Goal: Information Seeking & Learning: Check status

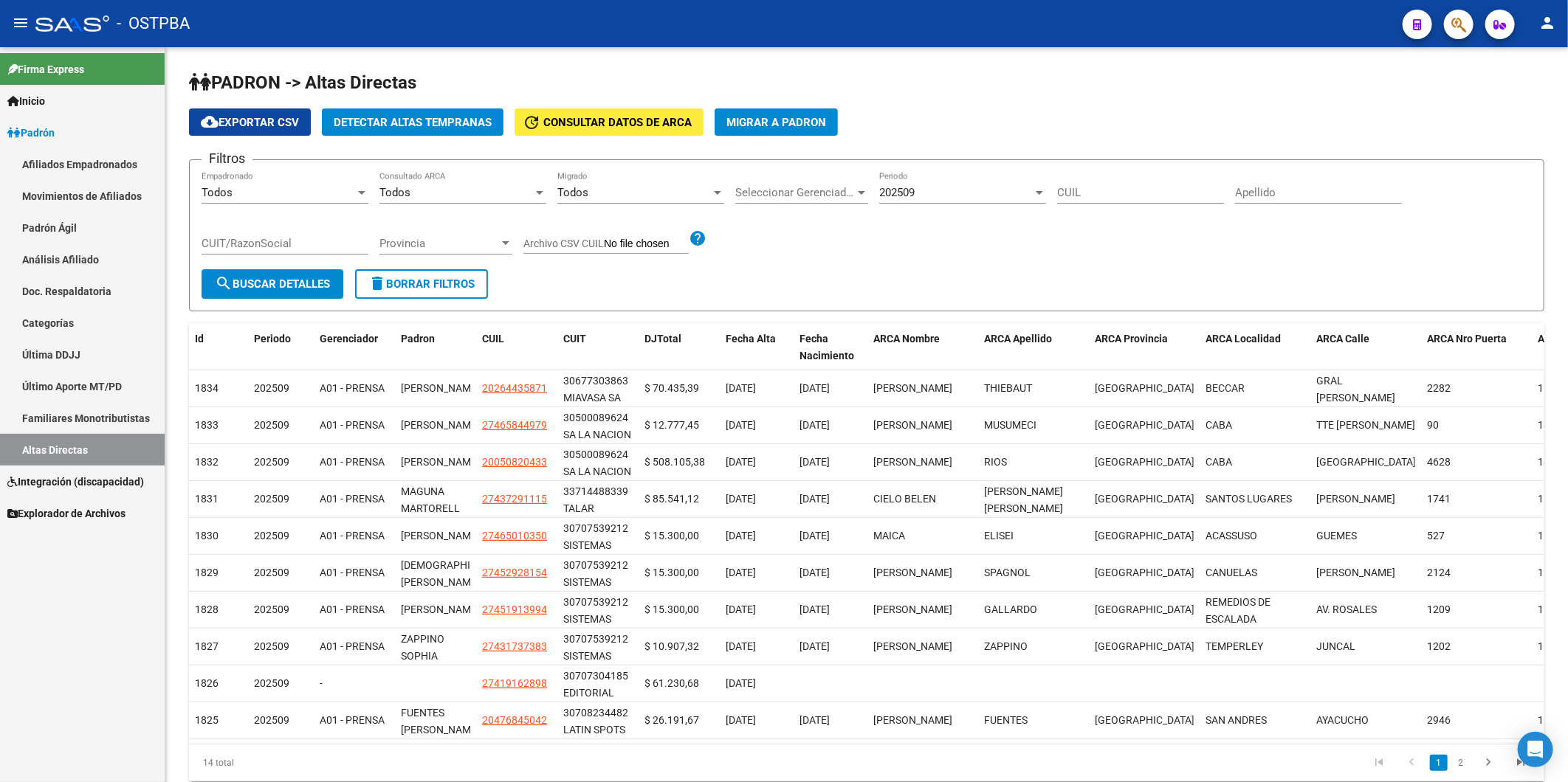
click at [45, 96] on span "Inicio" at bounding box center [26, 101] width 37 height 17
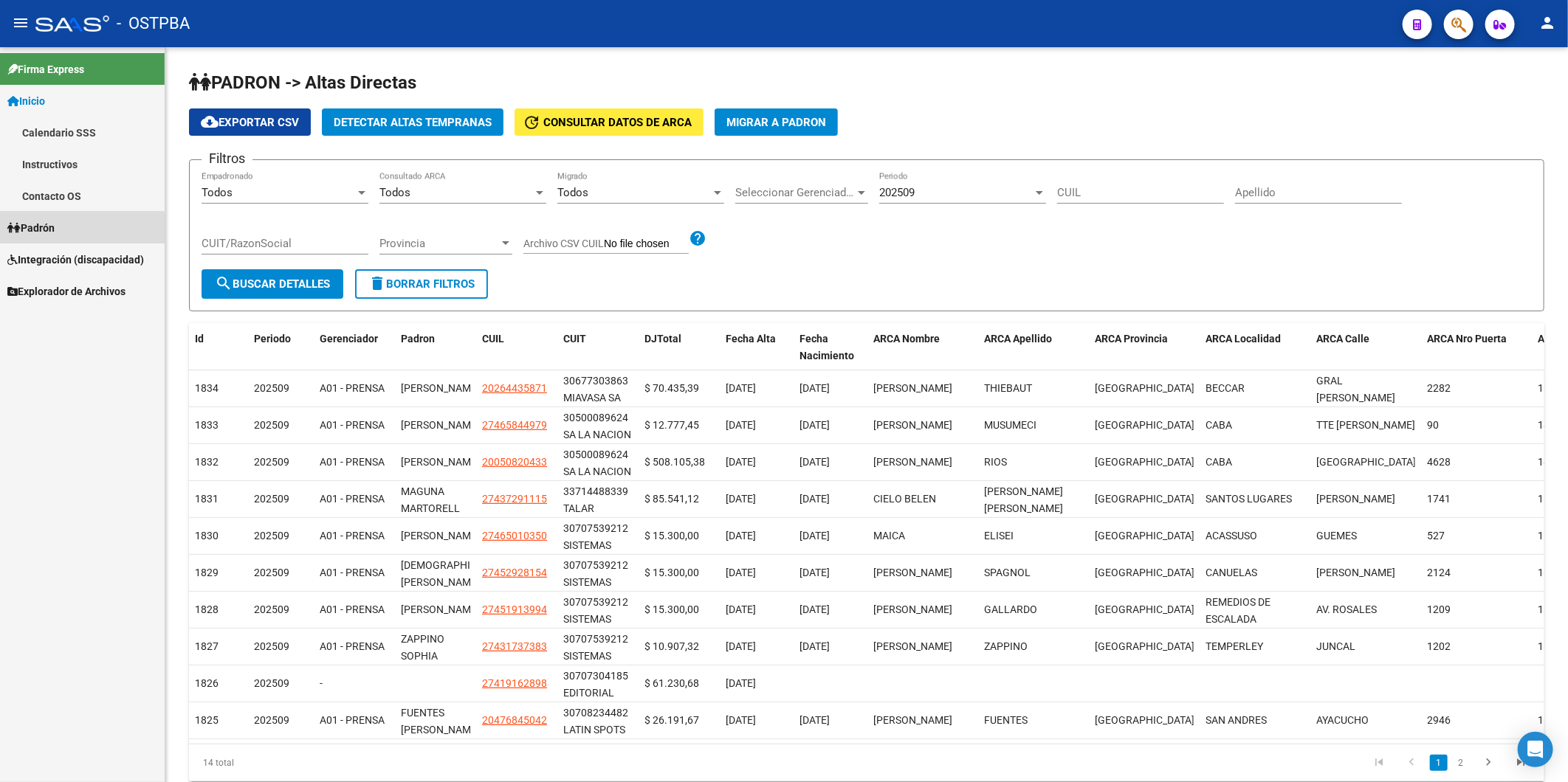
click at [18, 229] on icon at bounding box center [14, 228] width 13 height 10
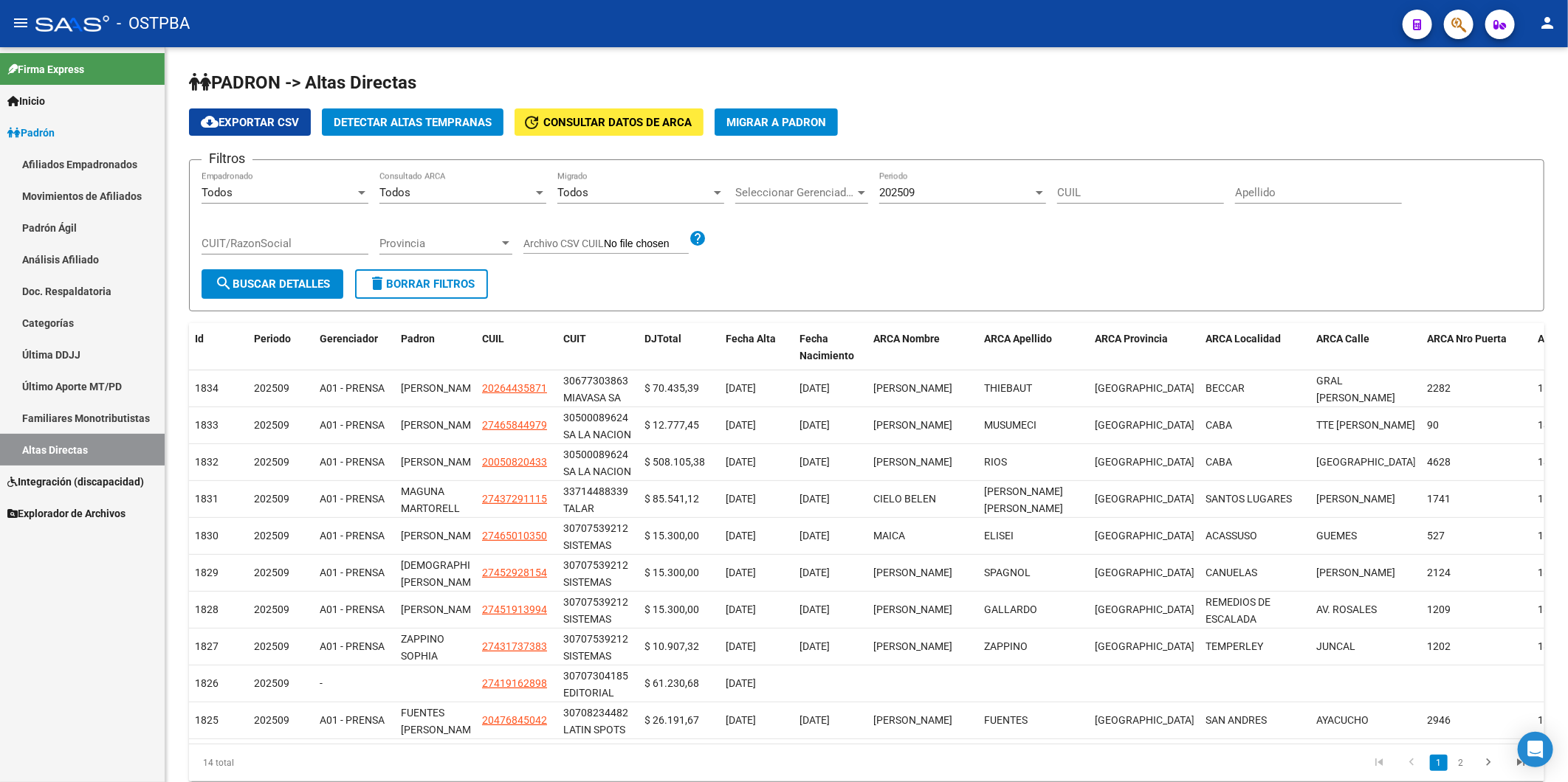
click at [69, 259] on link "Análisis Afiliado" at bounding box center [82, 259] width 165 height 32
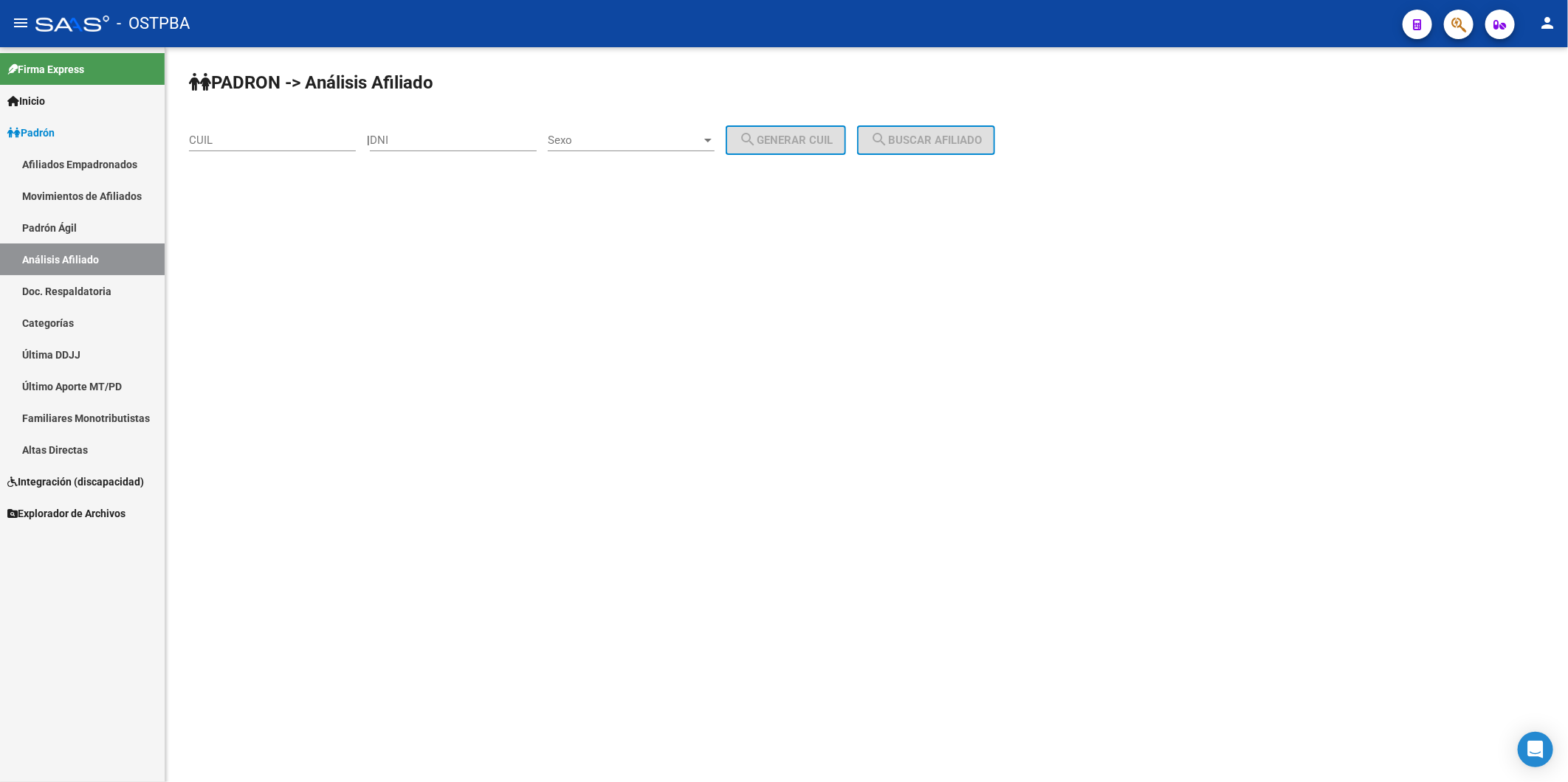
click at [441, 136] on input "DNI" at bounding box center [453, 140] width 167 height 13
type input "94655935"
click at [715, 140] on div at bounding box center [708, 140] width 13 height 12
click at [680, 175] on span "Femenino" at bounding box center [648, 173] width 167 height 33
drag, startPoint x: 786, startPoint y: 140, endPoint x: 828, endPoint y: 140, distance: 42.0
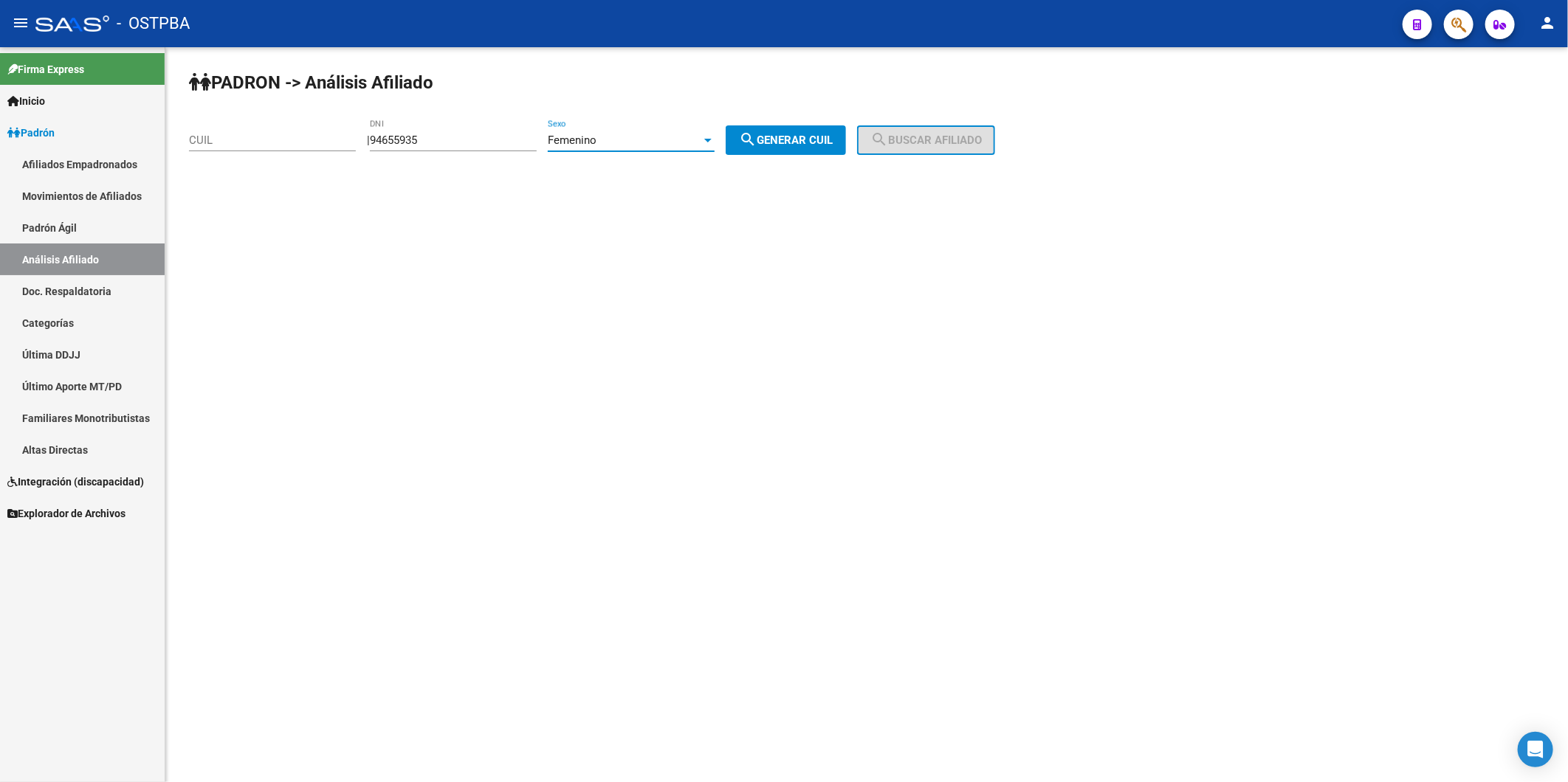
click at [815, 141] on span "search Generar CUIL" at bounding box center [786, 140] width 94 height 13
type input "27-94655935-6"
click at [906, 137] on span "search Buscar afiliado" at bounding box center [926, 140] width 111 height 13
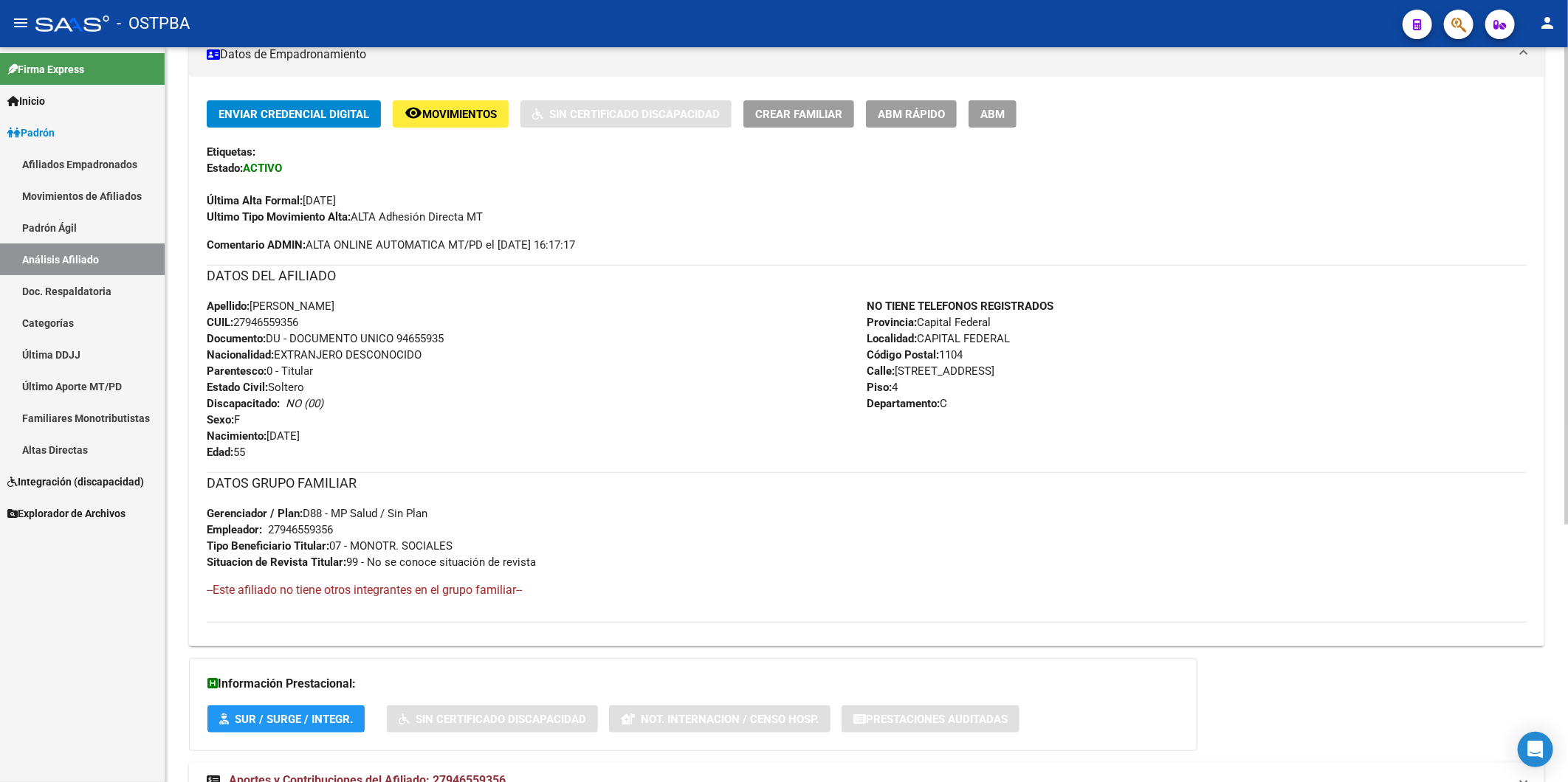
scroll to position [396, 0]
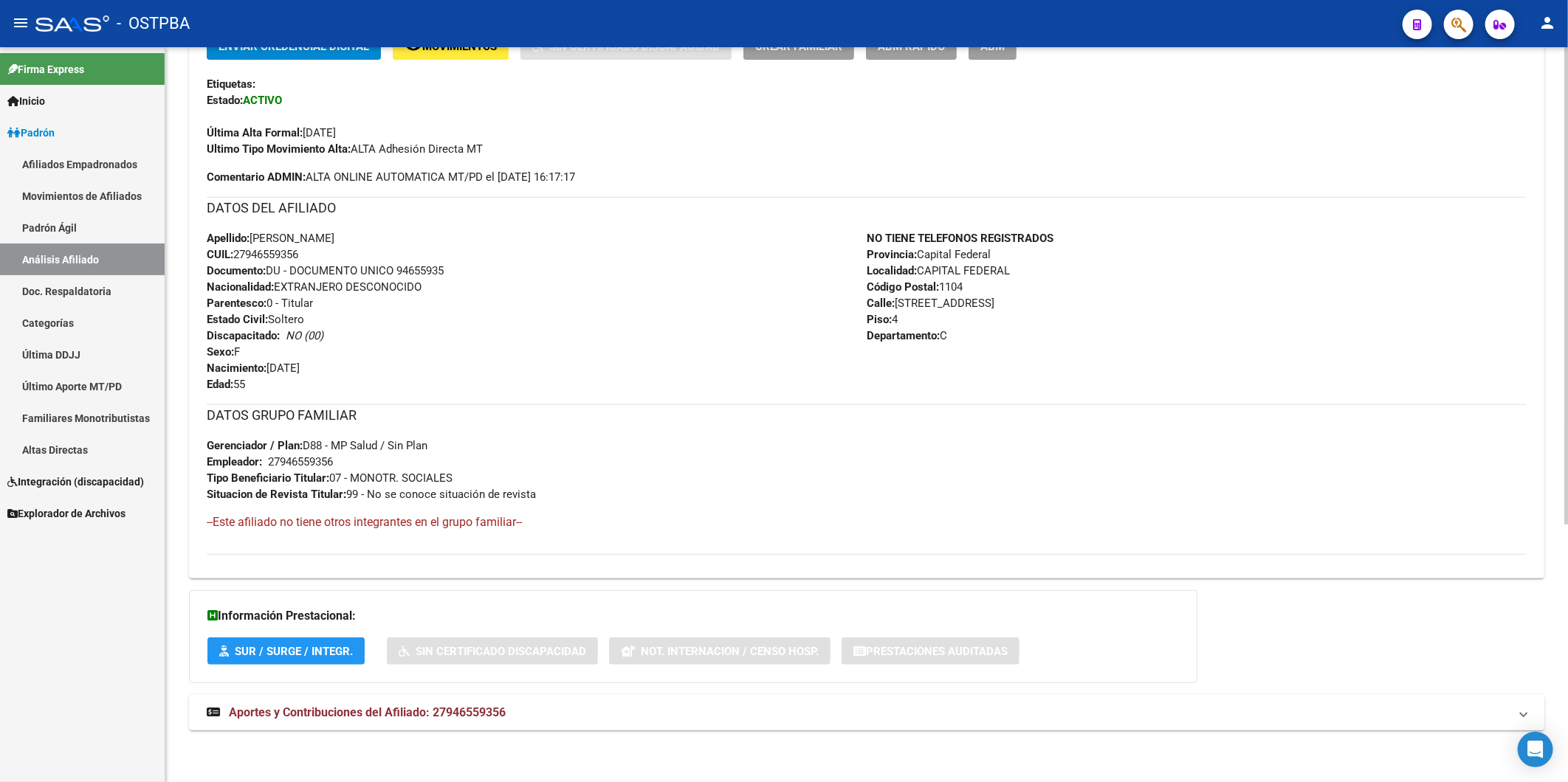
click at [496, 711] on span "Aportes y Contribuciones del Afiliado: 27946559356" at bounding box center [367, 712] width 277 height 14
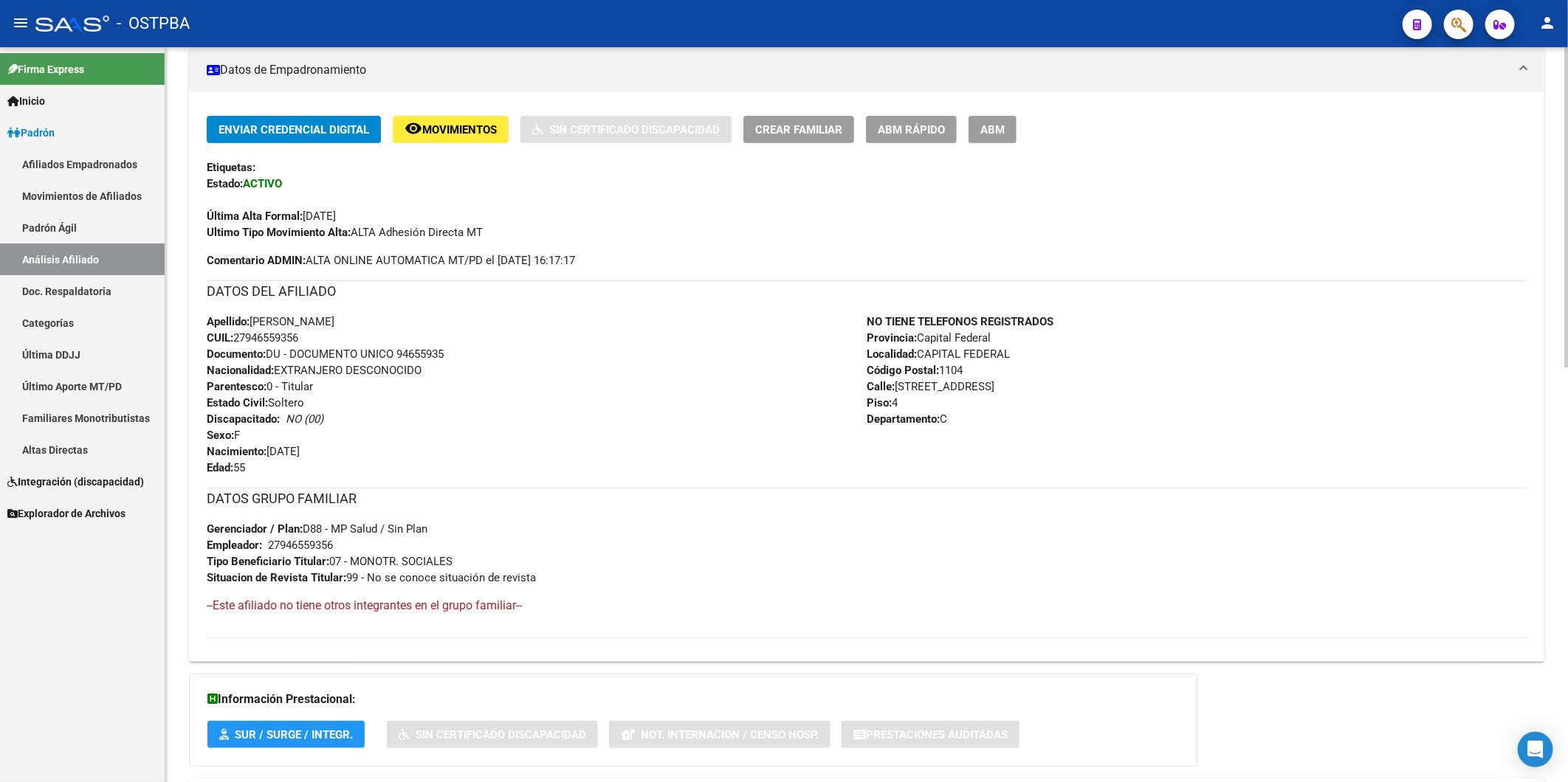
scroll to position [50, 0]
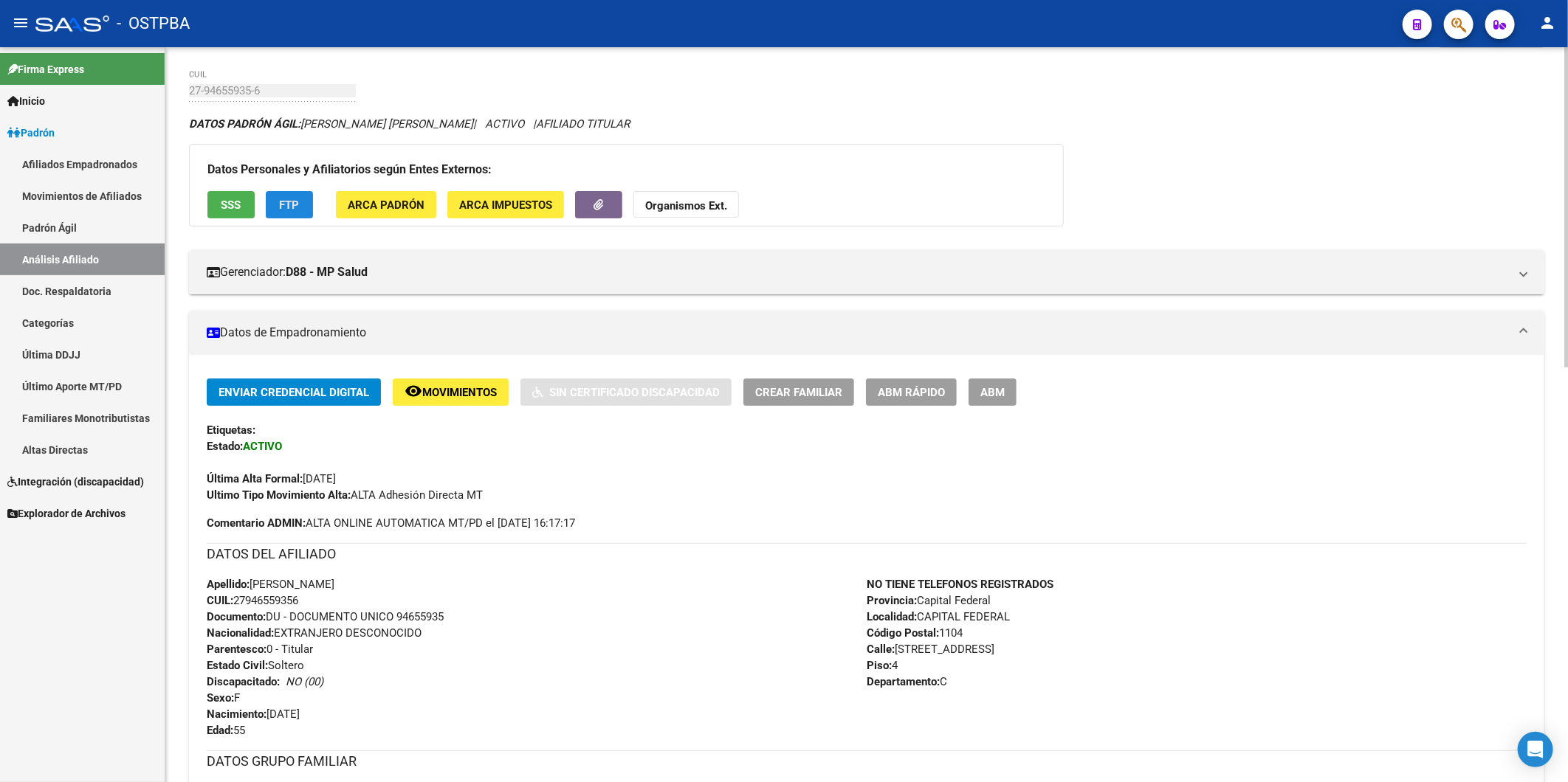
click at [285, 204] on span "FTP" at bounding box center [290, 205] width 20 height 13
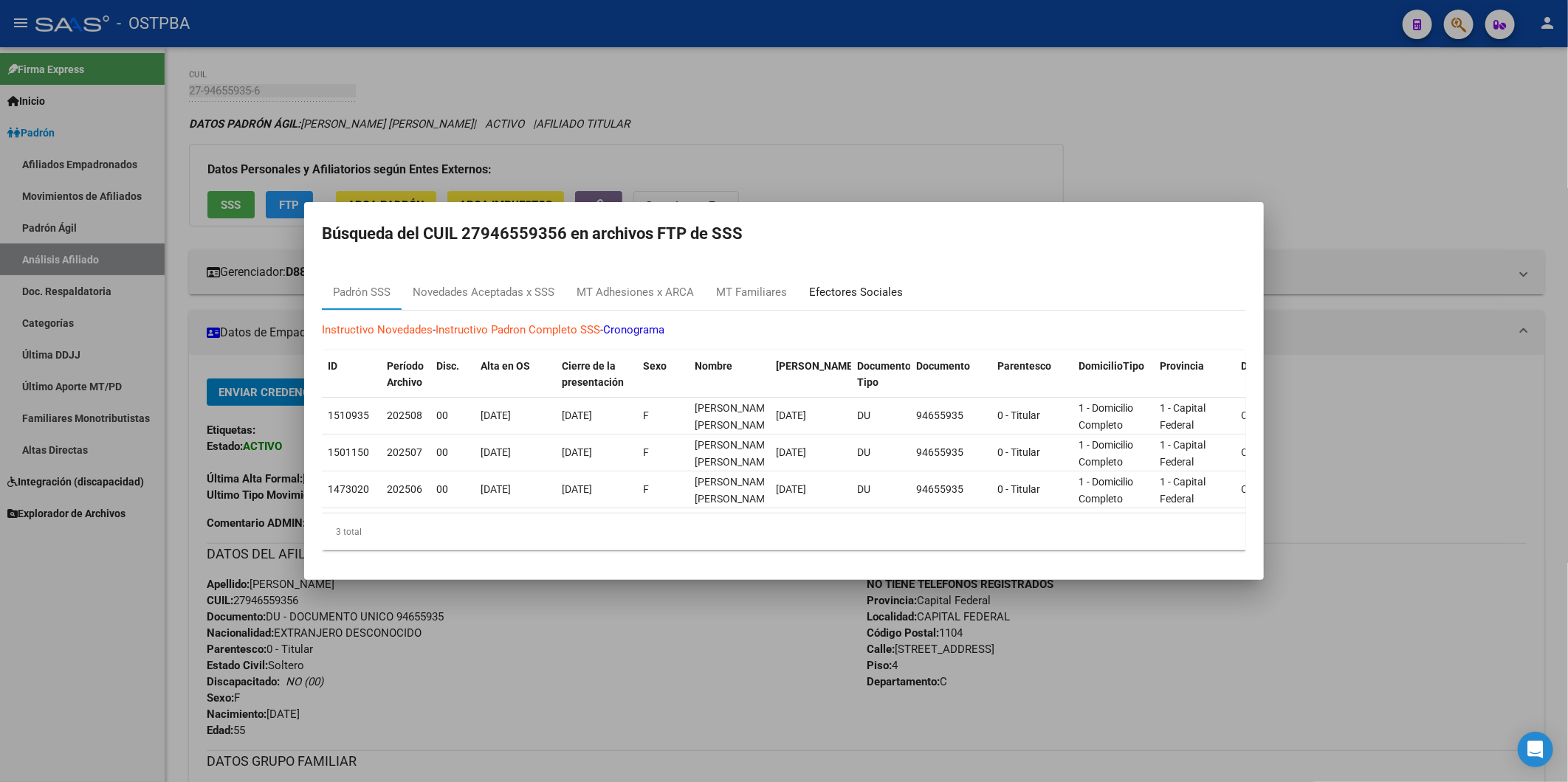
click at [833, 287] on div "Efectores Sociales" at bounding box center [855, 293] width 94 height 17
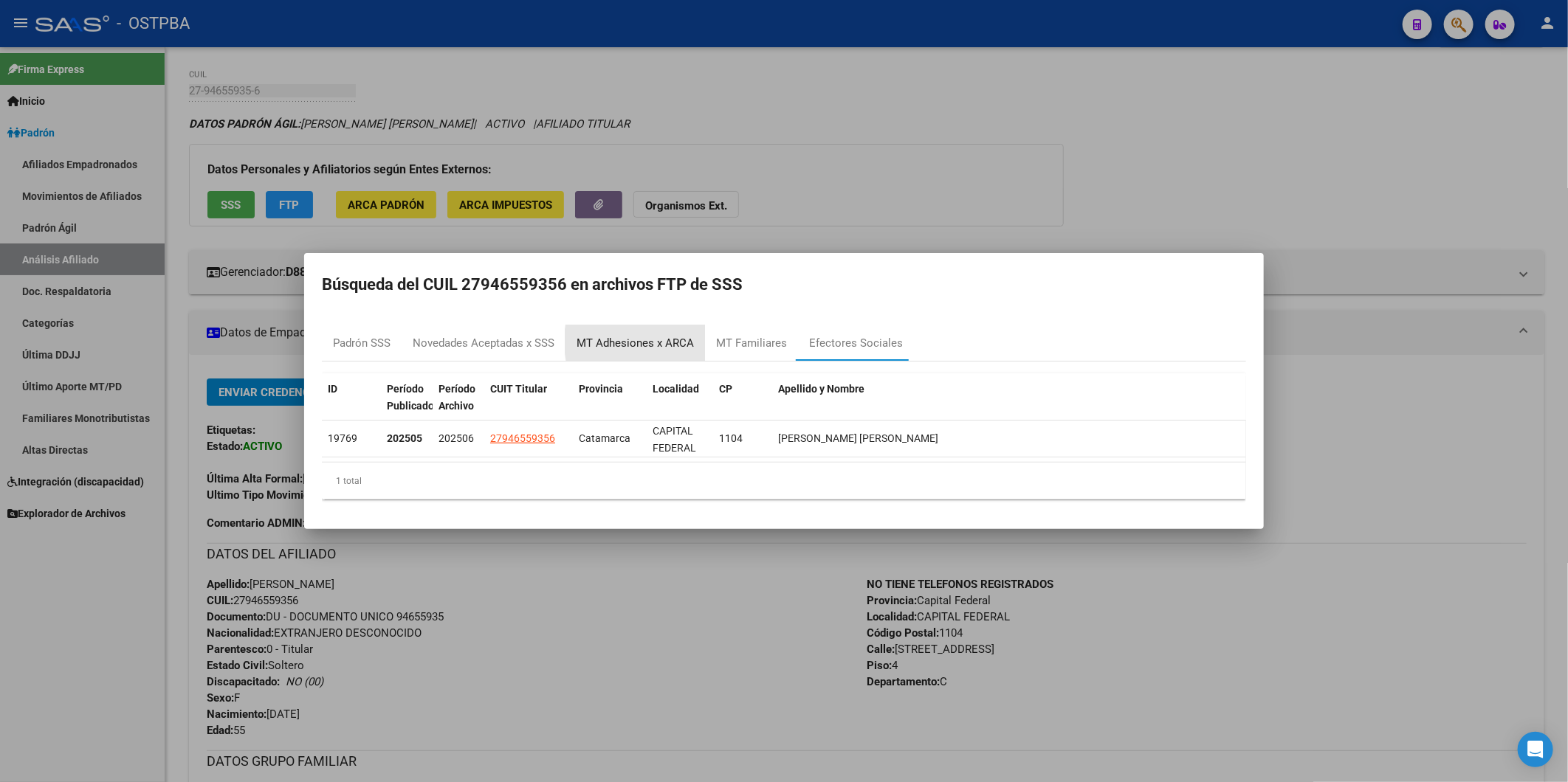
click at [672, 341] on div "MT Adhesiones x ARCA" at bounding box center [635, 343] width 117 height 17
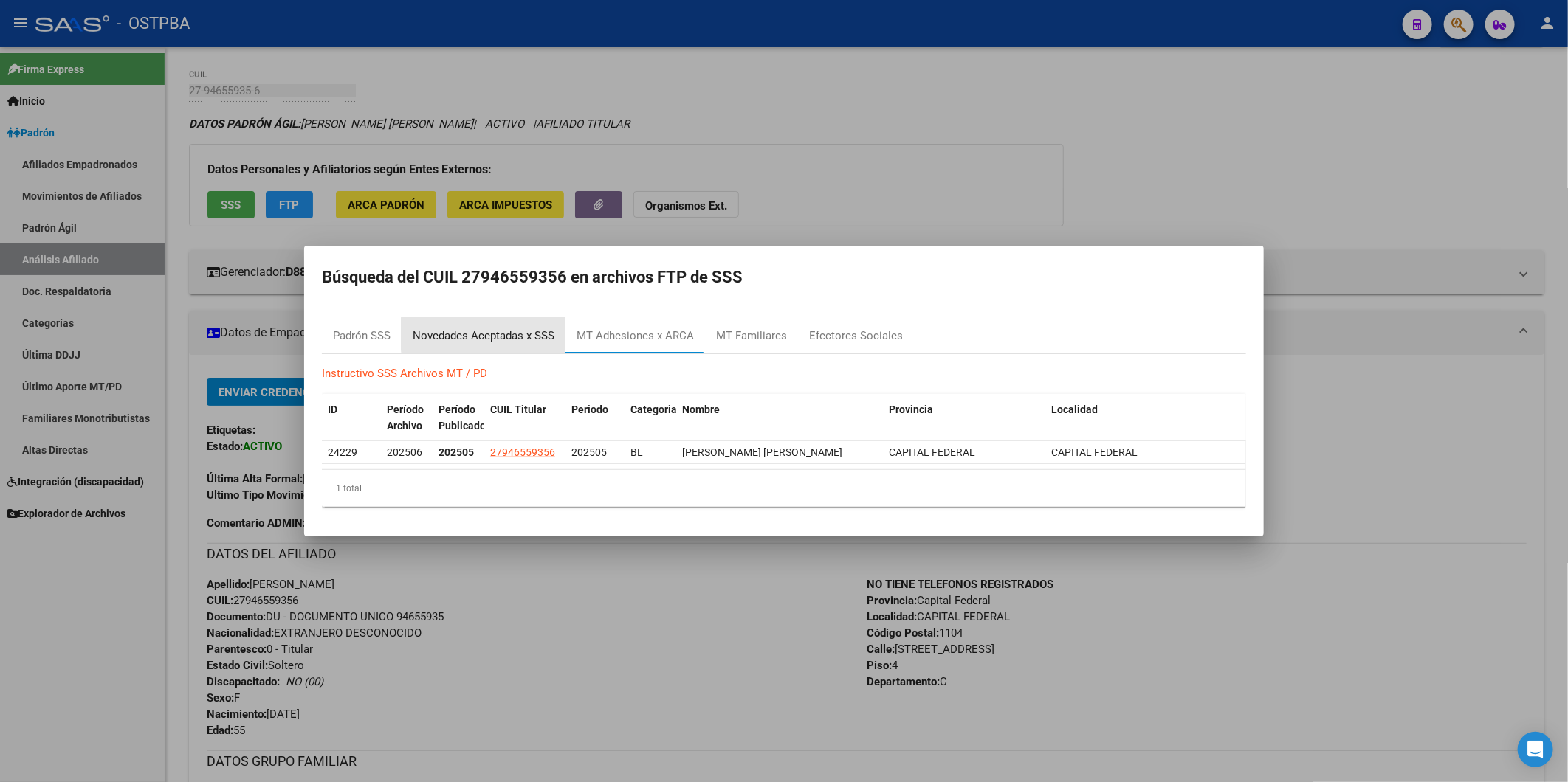
click at [500, 334] on div "Novedades Aceptadas x SSS" at bounding box center [483, 336] width 142 height 17
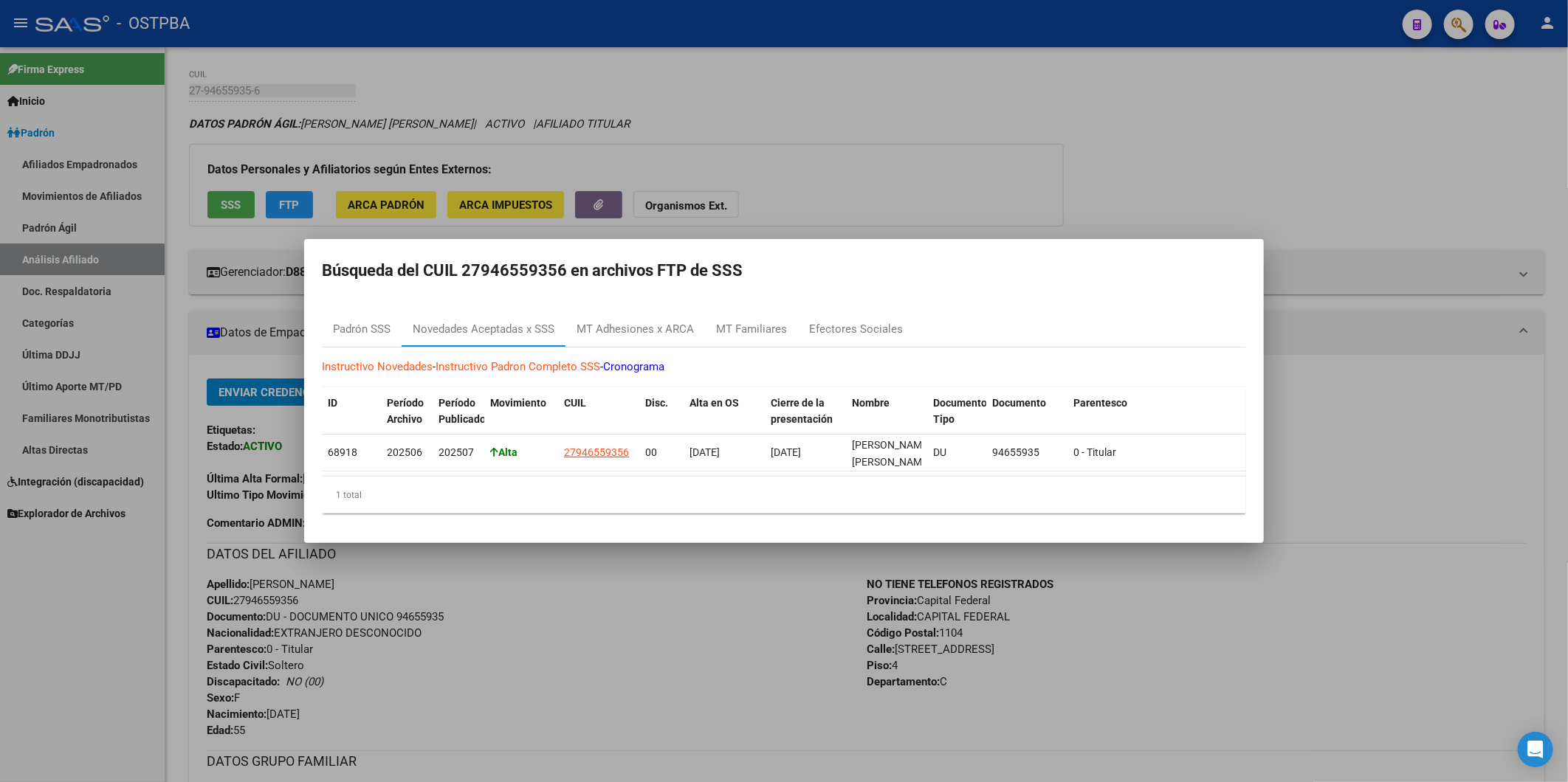
click at [236, 204] on div at bounding box center [784, 391] width 1568 height 782
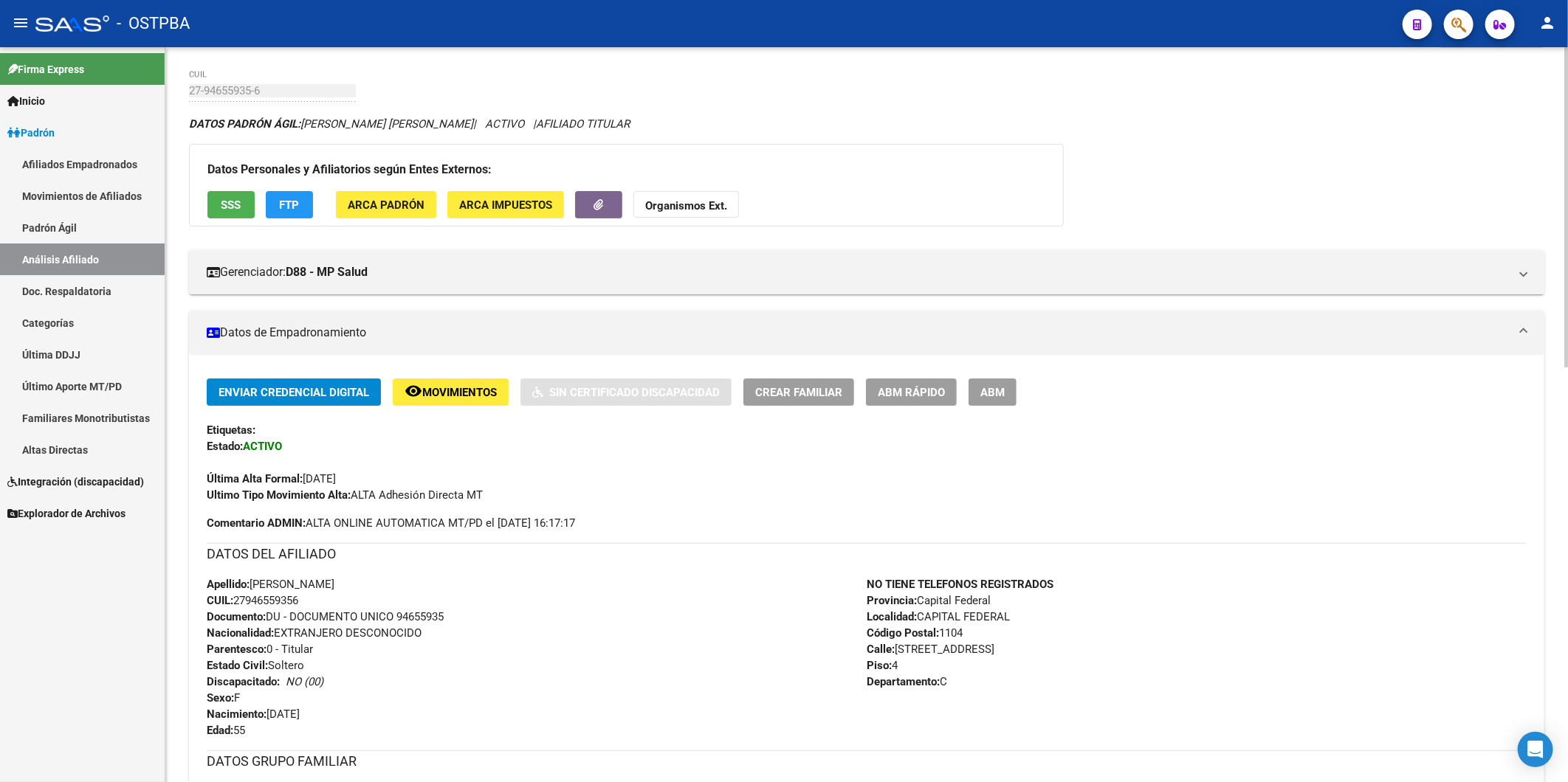
click at [236, 204] on span "SSS" at bounding box center [231, 205] width 20 height 13
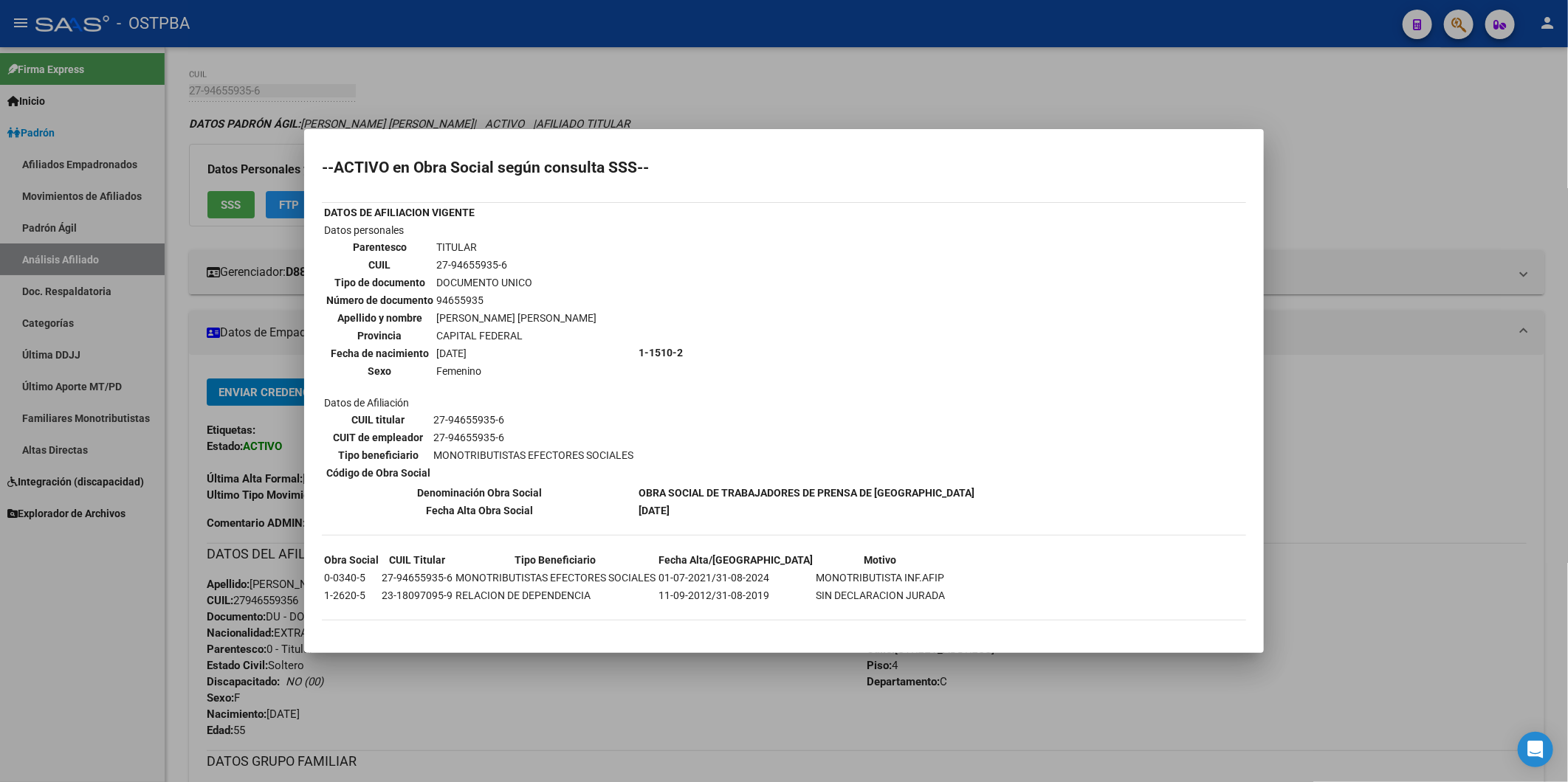
click at [1345, 193] on div at bounding box center [784, 391] width 1568 height 782
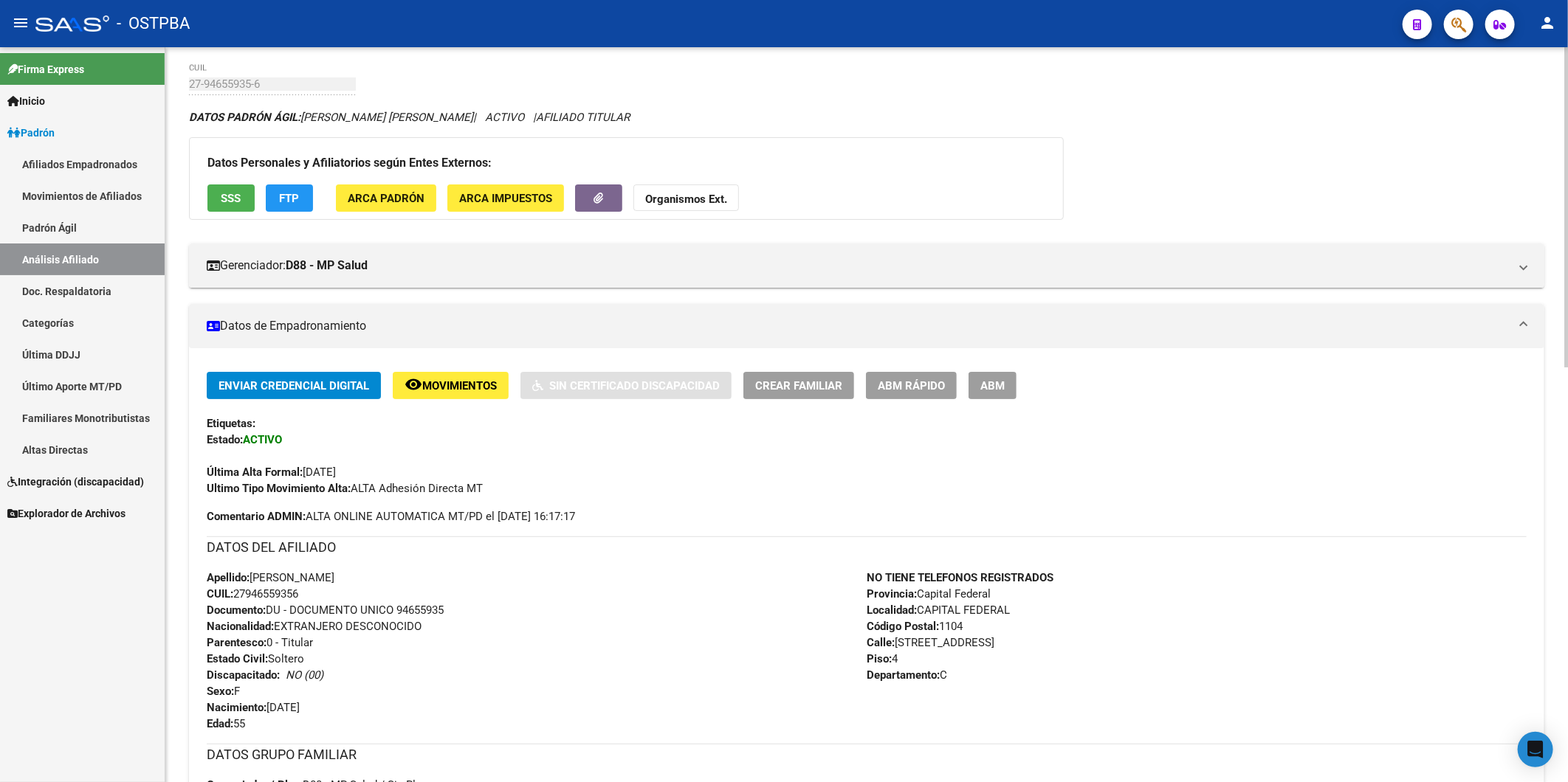
scroll to position [0, 0]
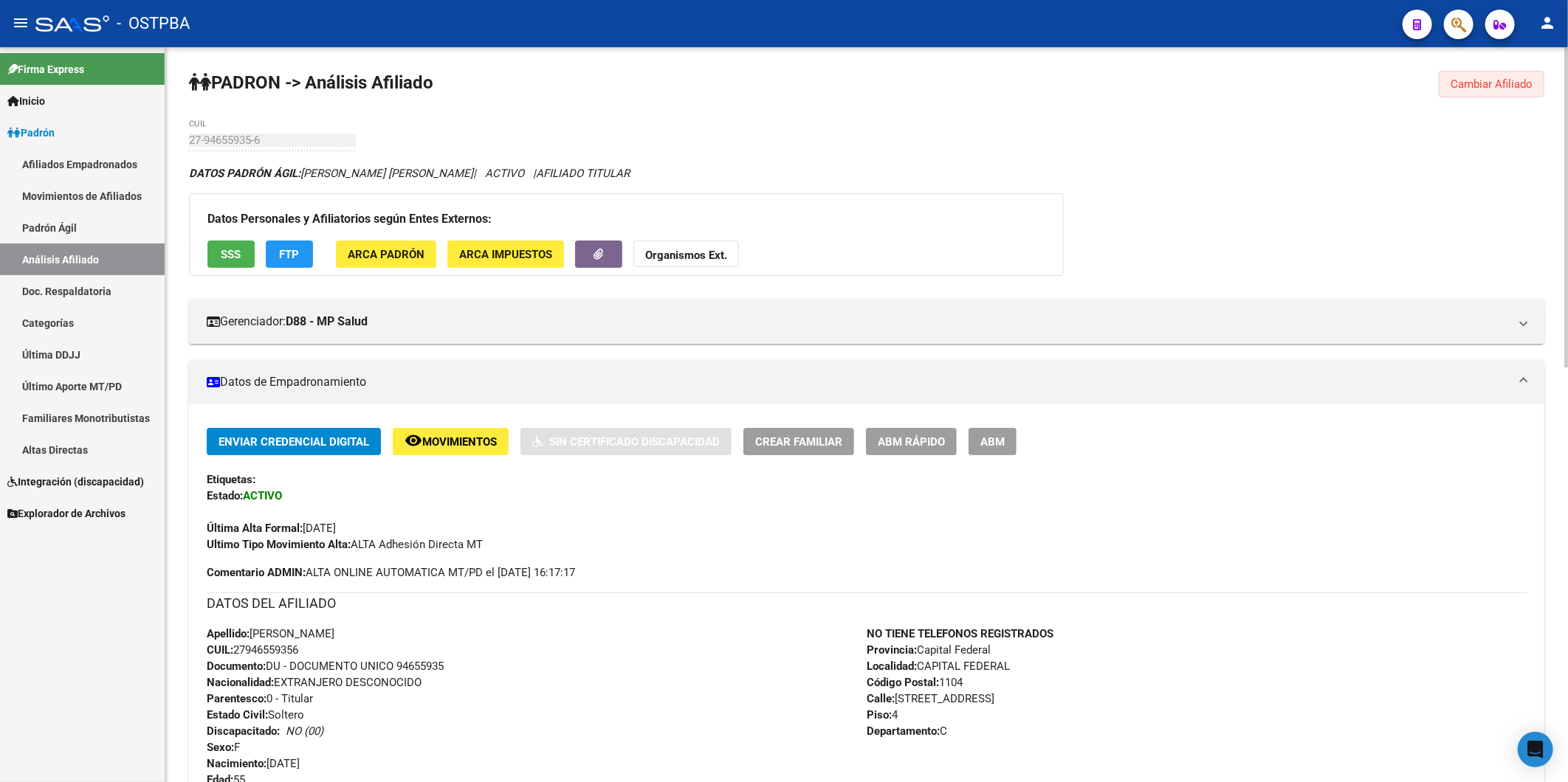
drag, startPoint x: 1520, startPoint y: 86, endPoint x: 1079, endPoint y: 130, distance: 443.2
click at [1519, 86] on span "Cambiar Afiliado" at bounding box center [1492, 84] width 82 height 13
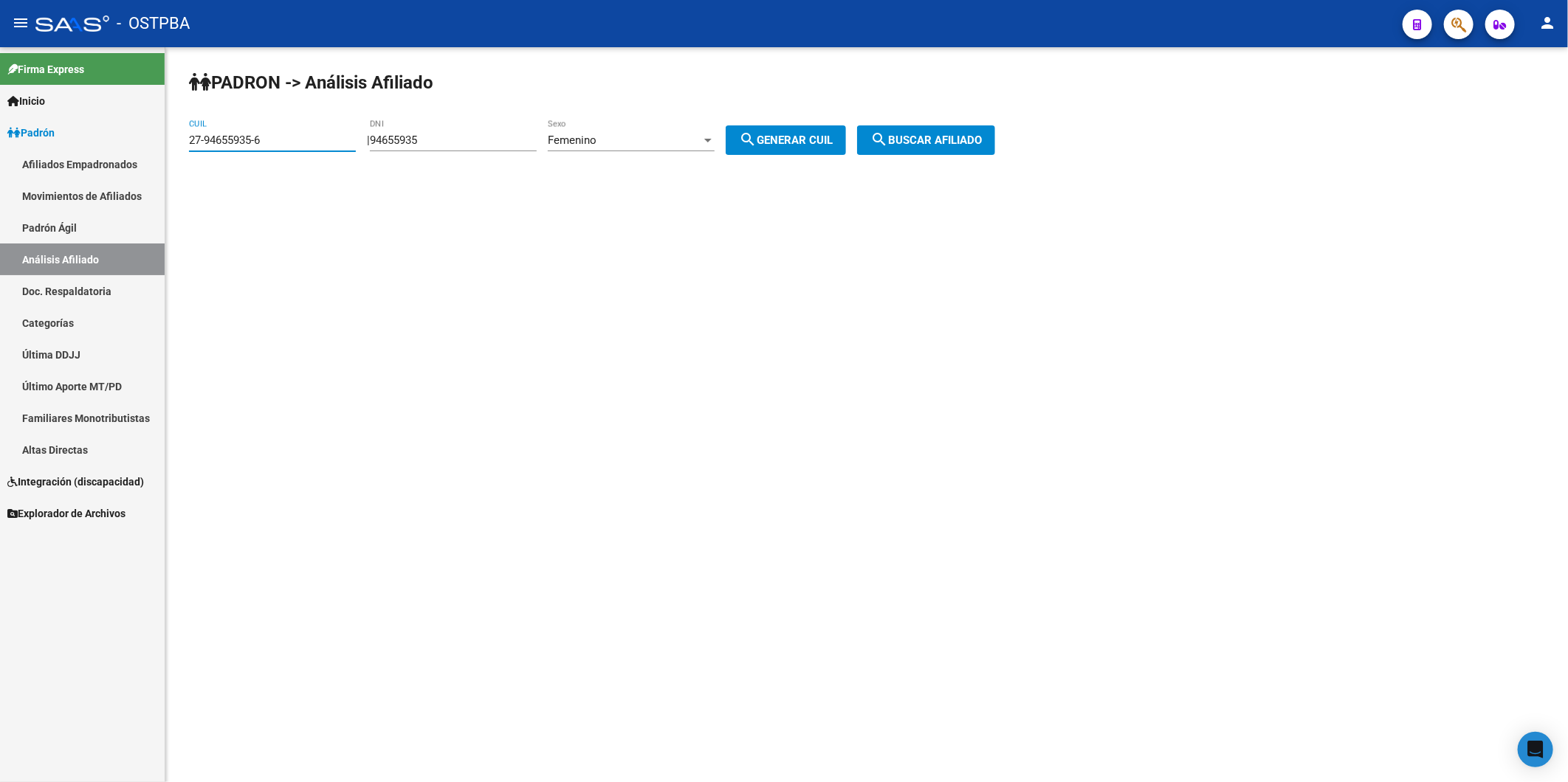
drag, startPoint x: 284, startPoint y: 143, endPoint x: 76, endPoint y: 165, distance: 209.2
click at [76, 165] on mat-sidenav-container "Firma Express Inicio Calendario SSS Instructivos Contacto OS Padrón Afiliados E…" at bounding box center [784, 415] width 1568 height 735
paste input "4-26068942-4"
type input "24-26068942-4"
click at [954, 138] on span "search Buscar afiliado" at bounding box center [926, 140] width 111 height 13
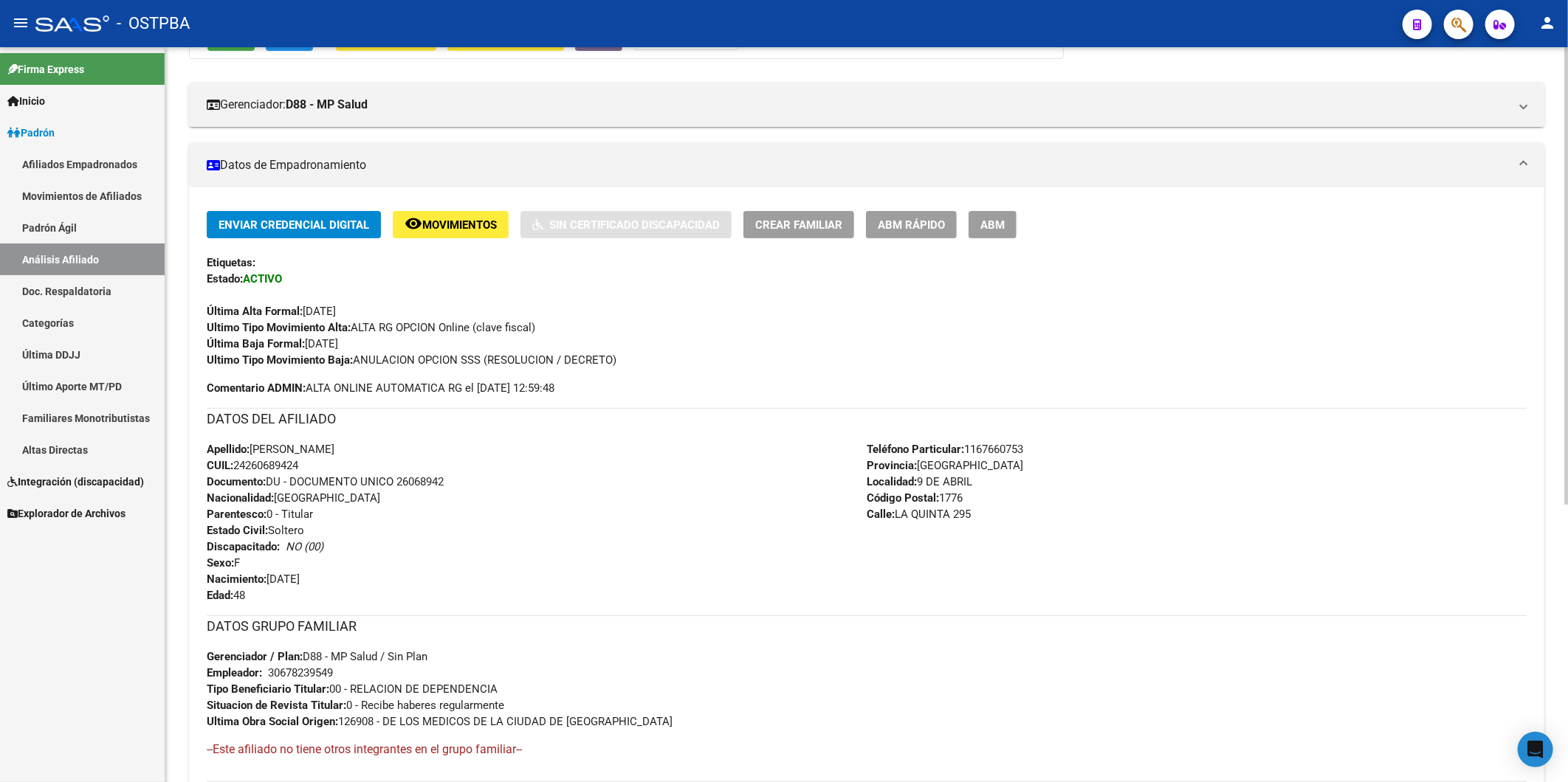
scroll to position [82, 0]
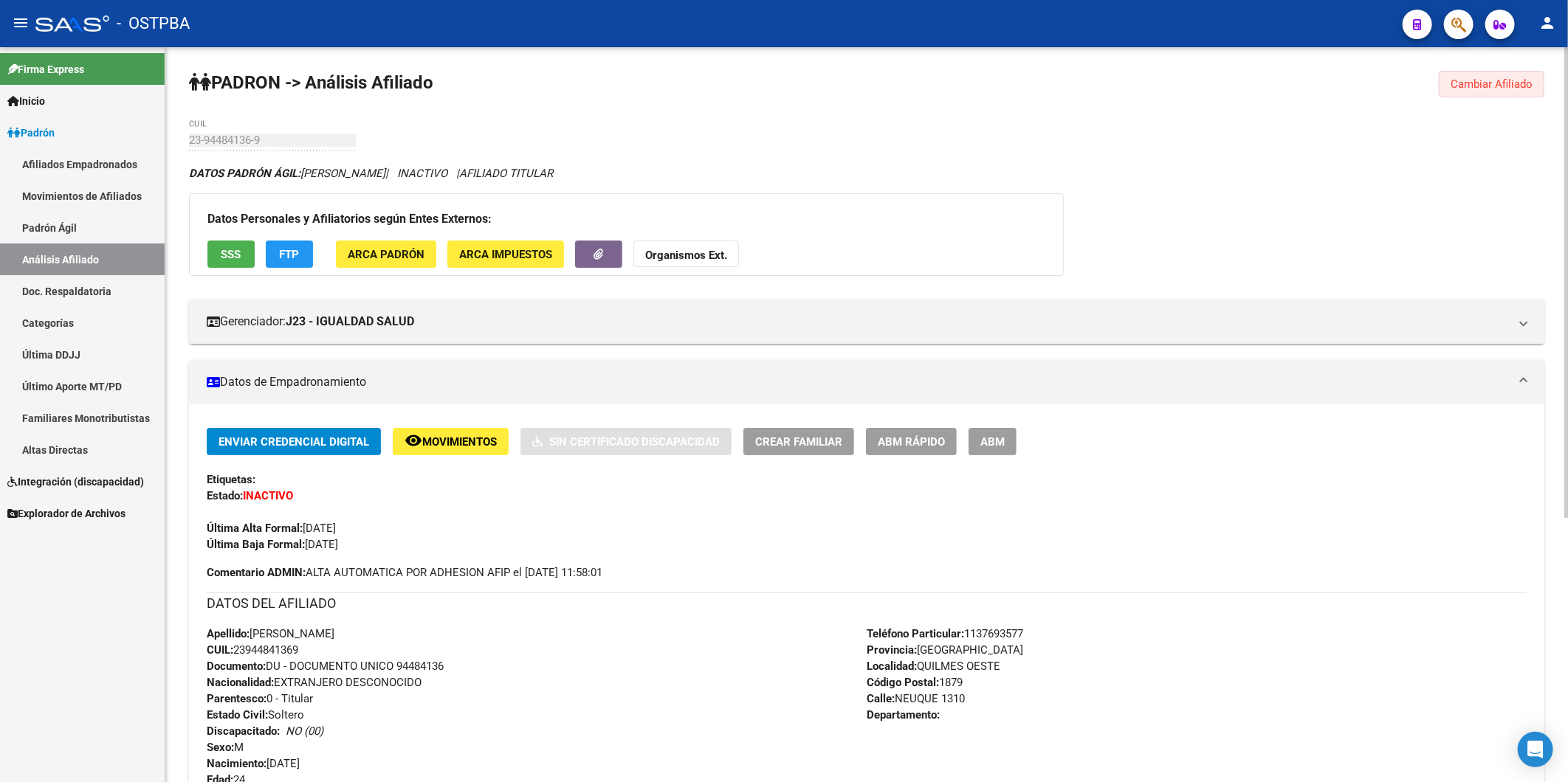
drag, startPoint x: 1501, startPoint y: 84, endPoint x: 925, endPoint y: 175, distance: 583.1
click at [1490, 78] on span "Cambiar Afiliado" at bounding box center [1492, 84] width 82 height 13
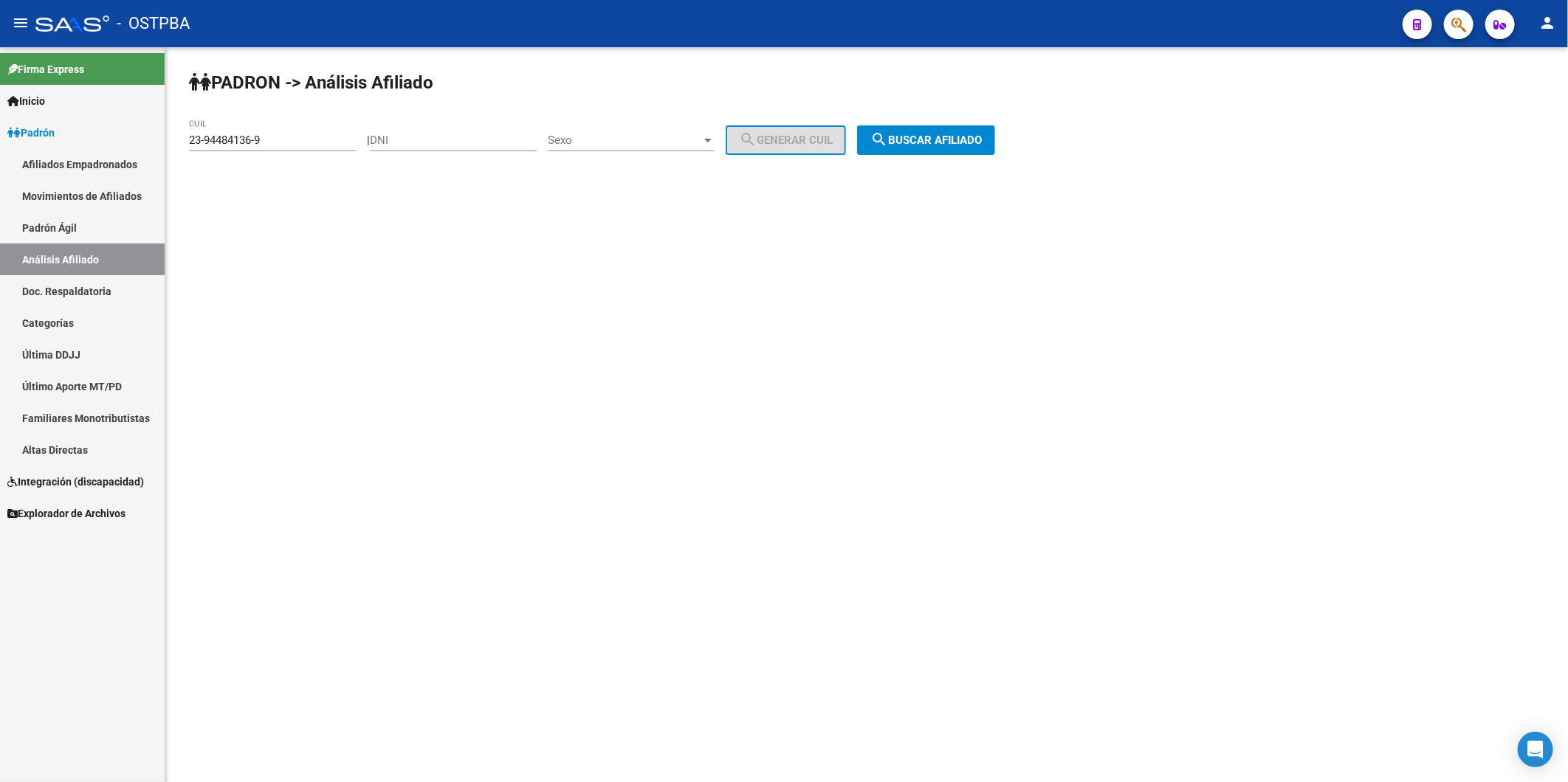
drag, startPoint x: 354, startPoint y: 131, endPoint x: 131, endPoint y: 140, distance: 223.2
click at [131, 140] on mat-sidenav-container "Firma Express Inicio Calendario SSS Instructivos Contacto OS Padrón Afiliados E…" at bounding box center [784, 415] width 1568 height 735
drag, startPoint x: 131, startPoint y: 140, endPoint x: 297, endPoint y: 140, distance: 166.0
click at [297, 140] on input "23-94484136-9" at bounding box center [272, 140] width 167 height 13
drag, startPoint x: 288, startPoint y: 140, endPoint x: 126, endPoint y: 116, distance: 163.8
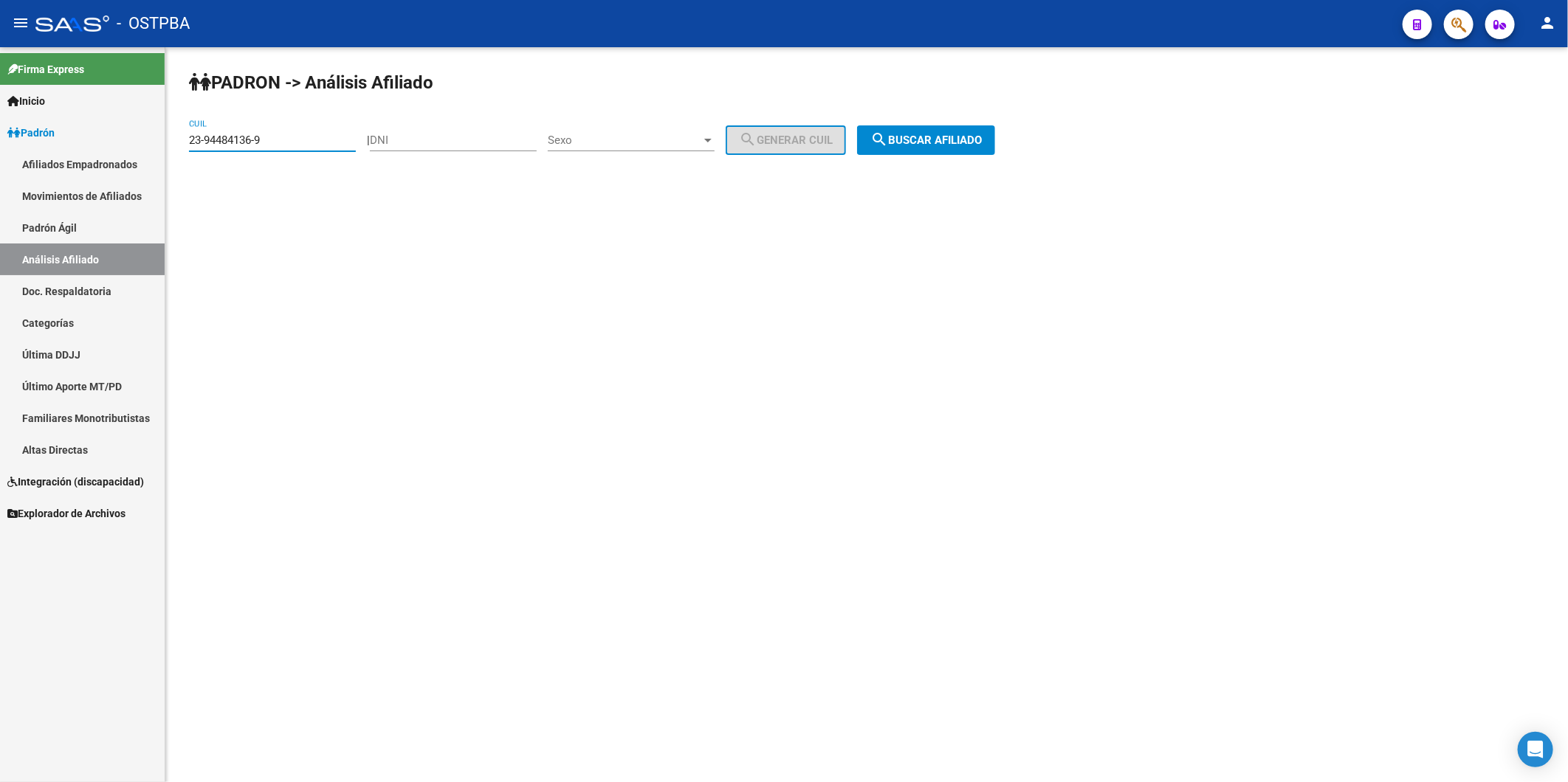
click at [135, 137] on mat-sidenav-container "Firma Express Inicio Calendario SSS Instructivos Contacto OS Padrón Afiliados E…" at bounding box center [784, 415] width 1568 height 735
type input "23-18097095-9"
click at [918, 136] on span "search Buscar afiliado" at bounding box center [926, 140] width 111 height 13
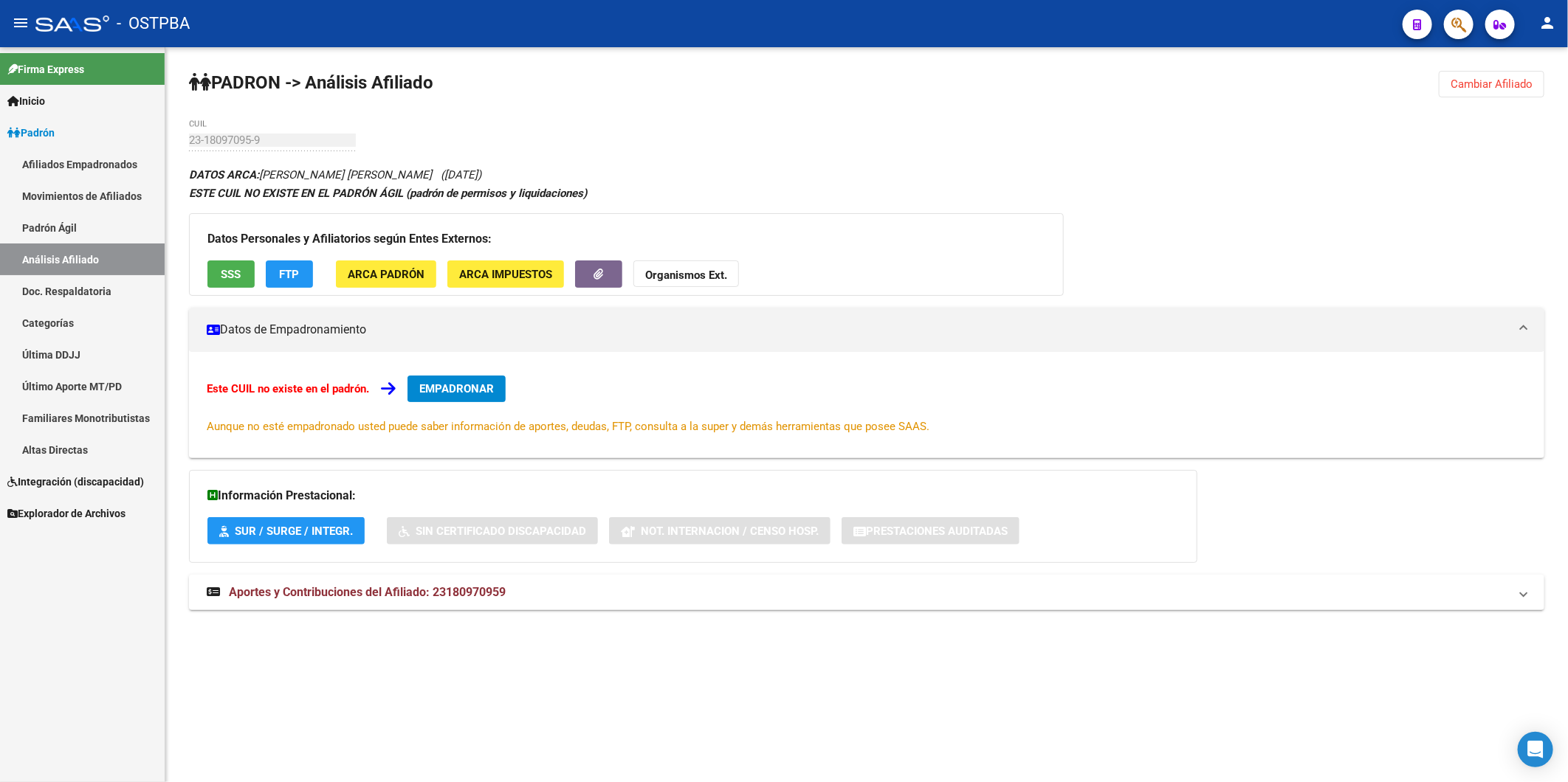
click at [291, 276] on span "FTP" at bounding box center [290, 274] width 20 height 13
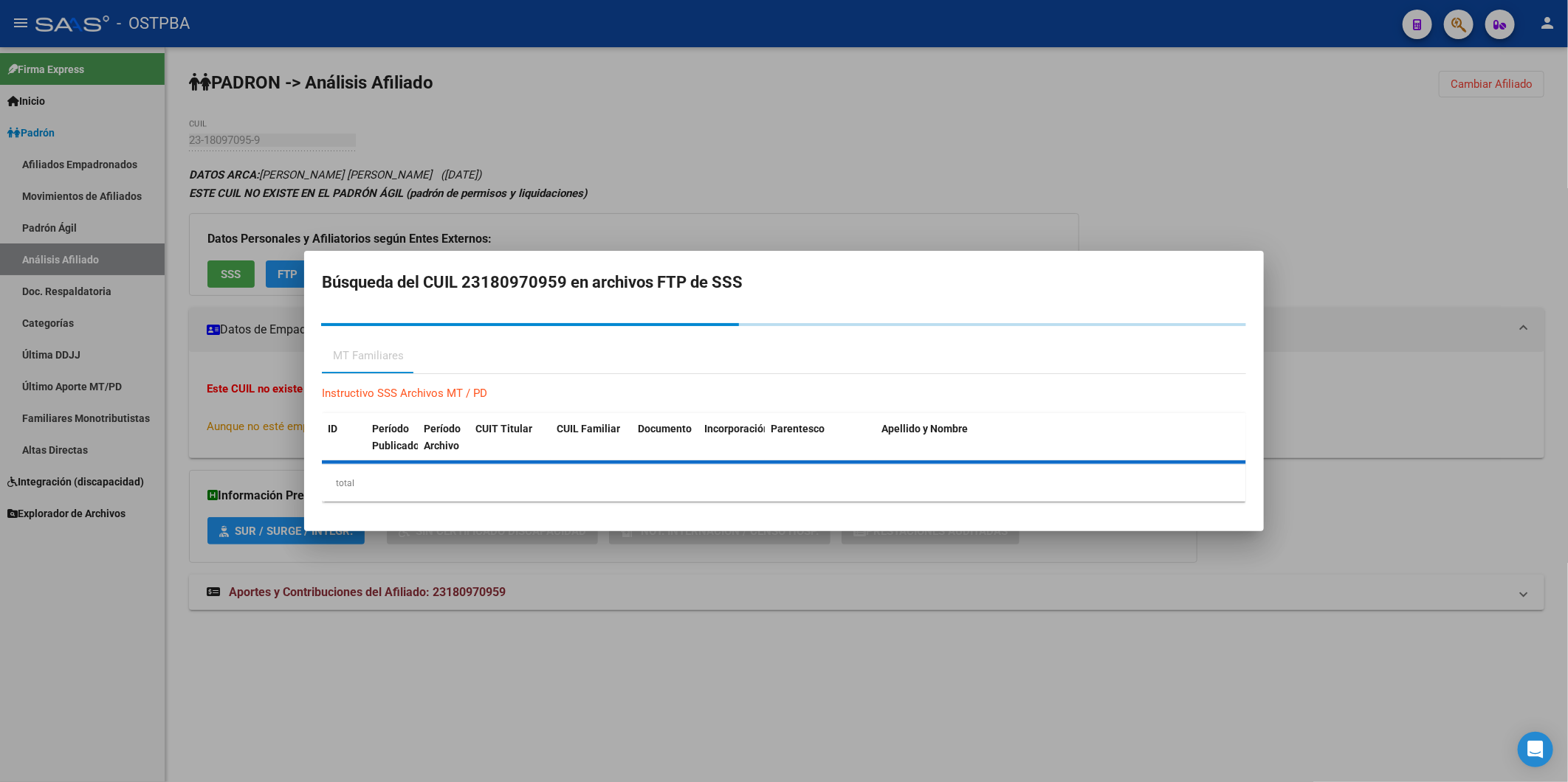
click at [776, 192] on div at bounding box center [784, 391] width 1568 height 782
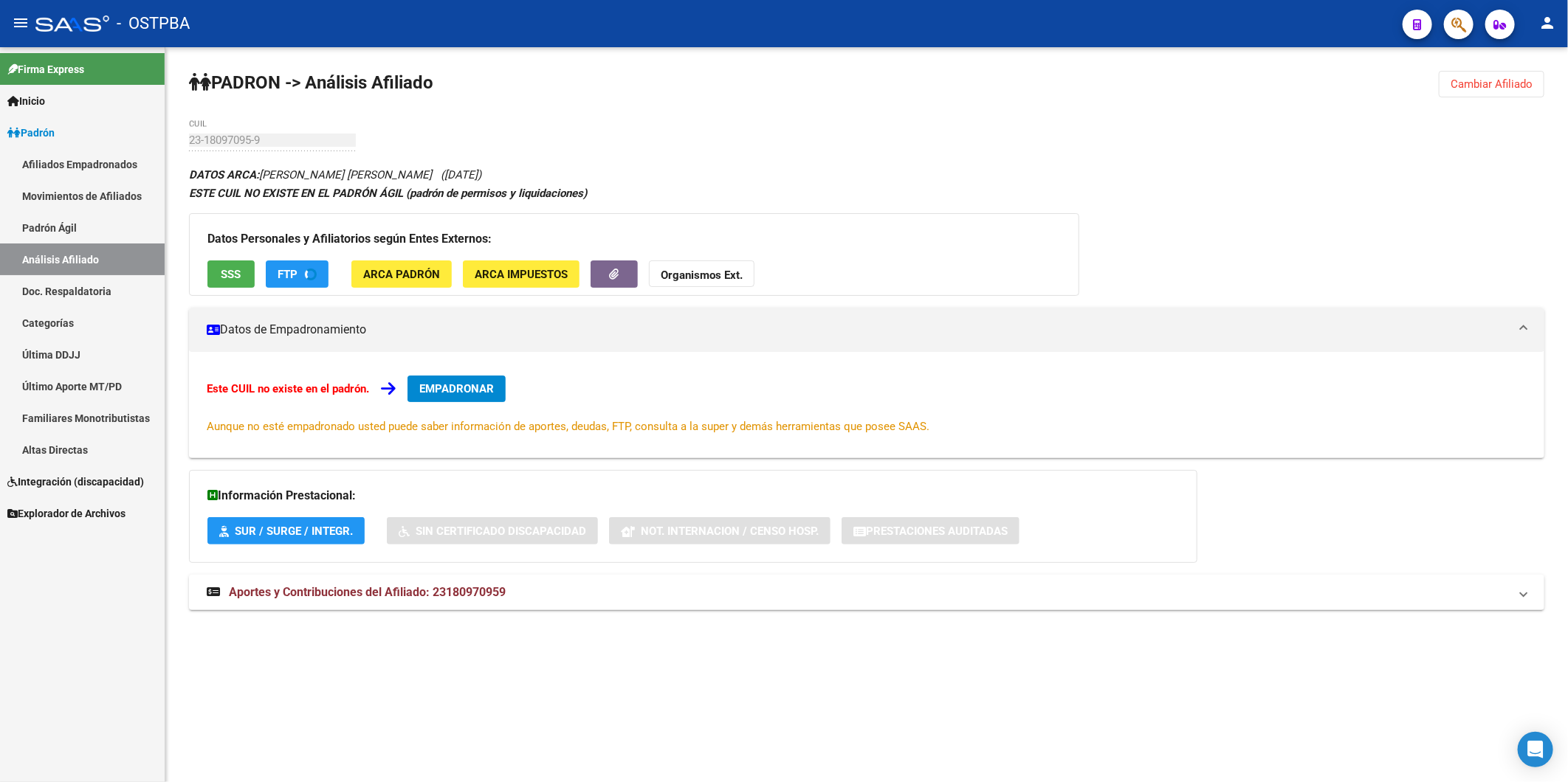
click at [230, 279] on span "SSS" at bounding box center [231, 274] width 20 height 13
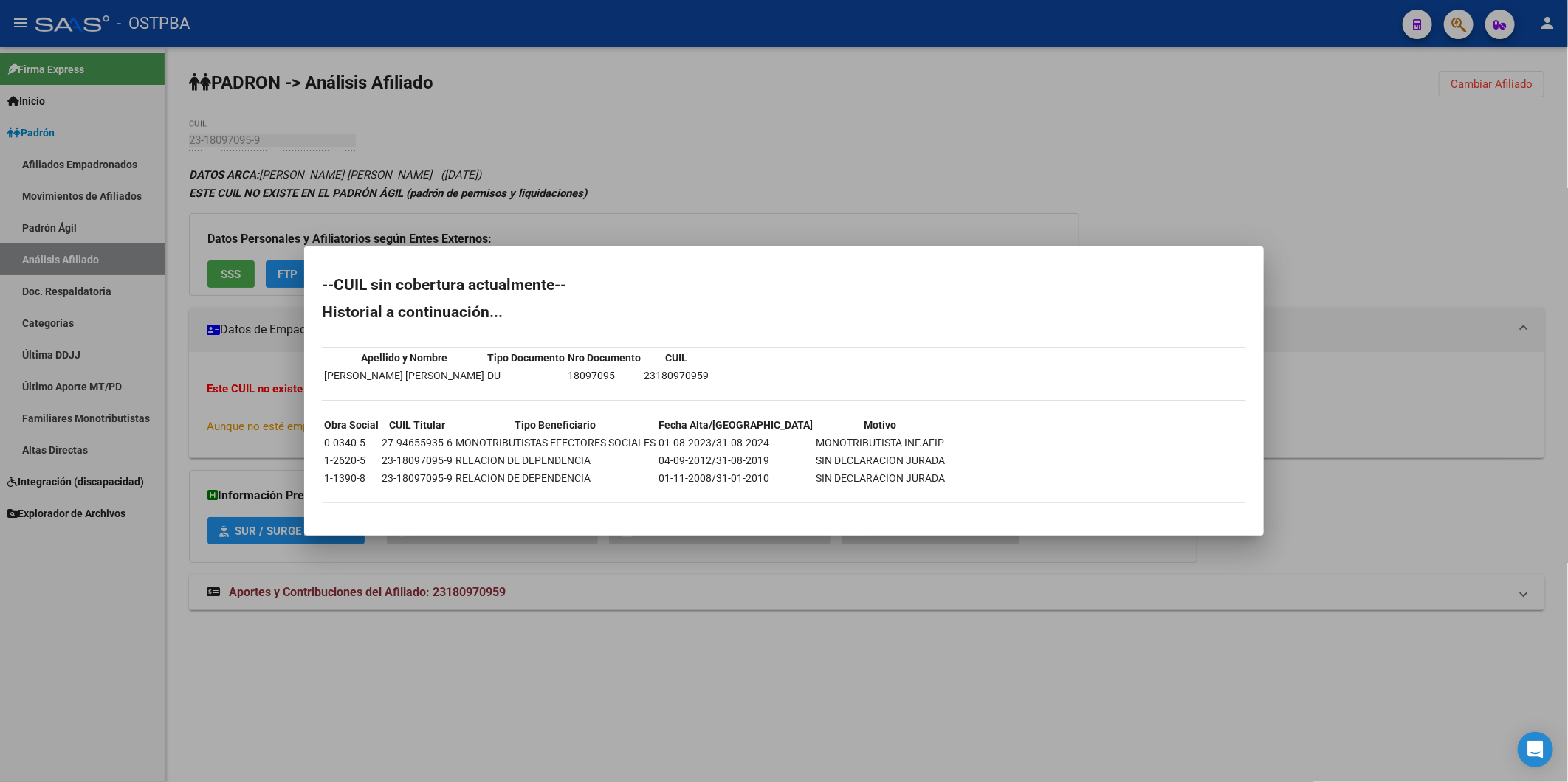
click at [732, 175] on div at bounding box center [784, 391] width 1568 height 782
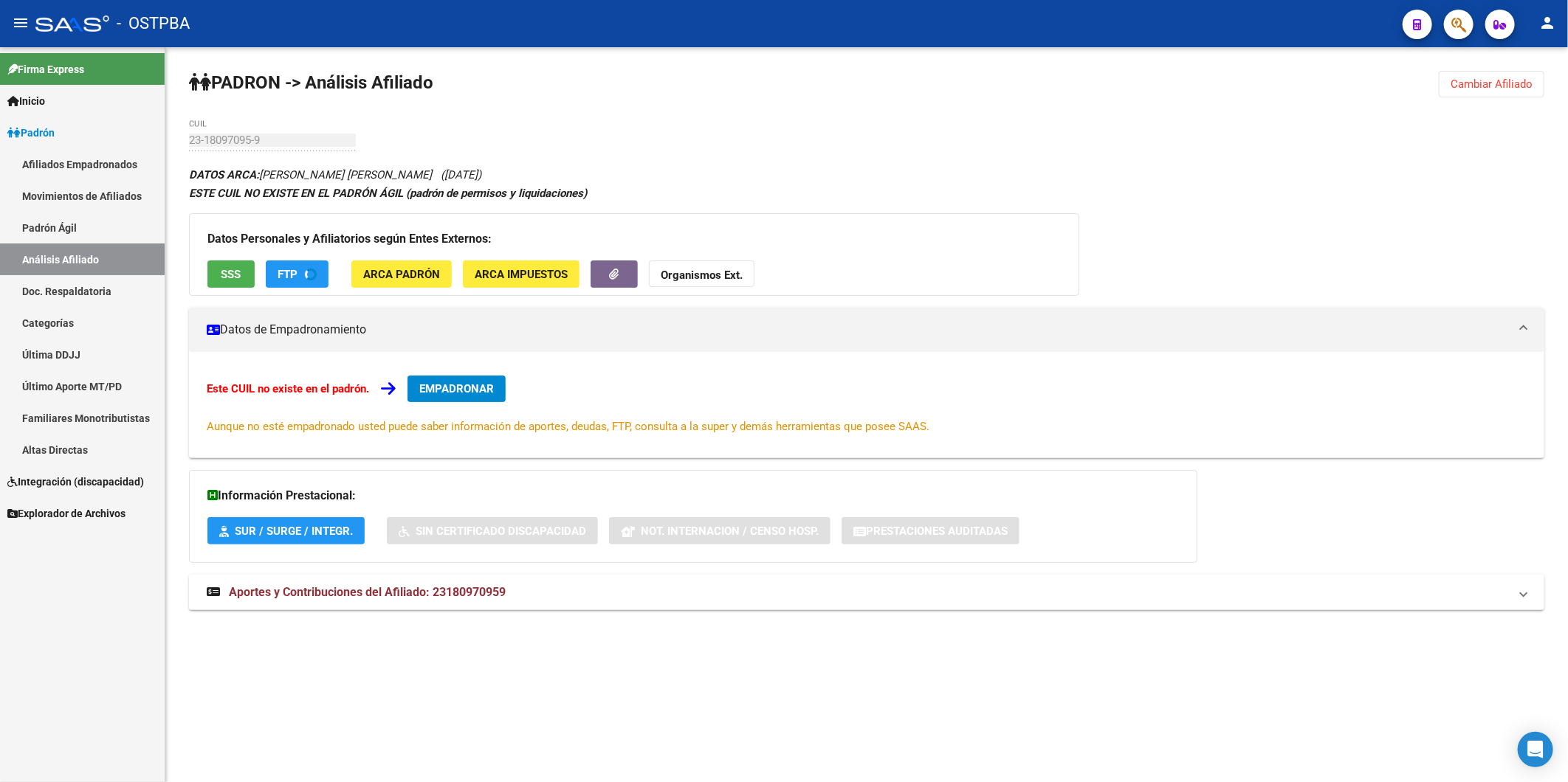
click at [497, 273] on span "ARCA Impuestos" at bounding box center [521, 274] width 93 height 13
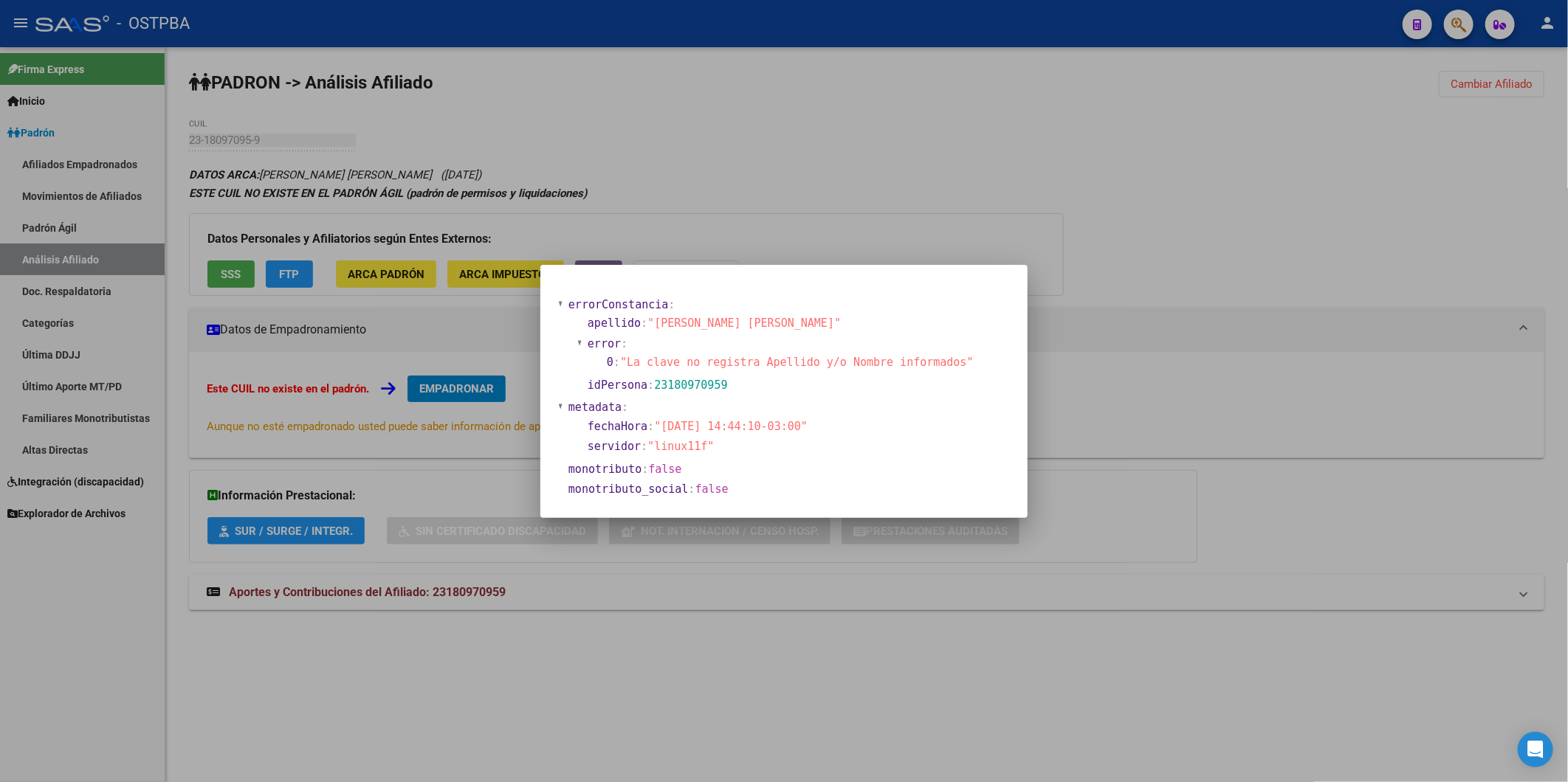
click at [752, 165] on div at bounding box center [784, 391] width 1568 height 782
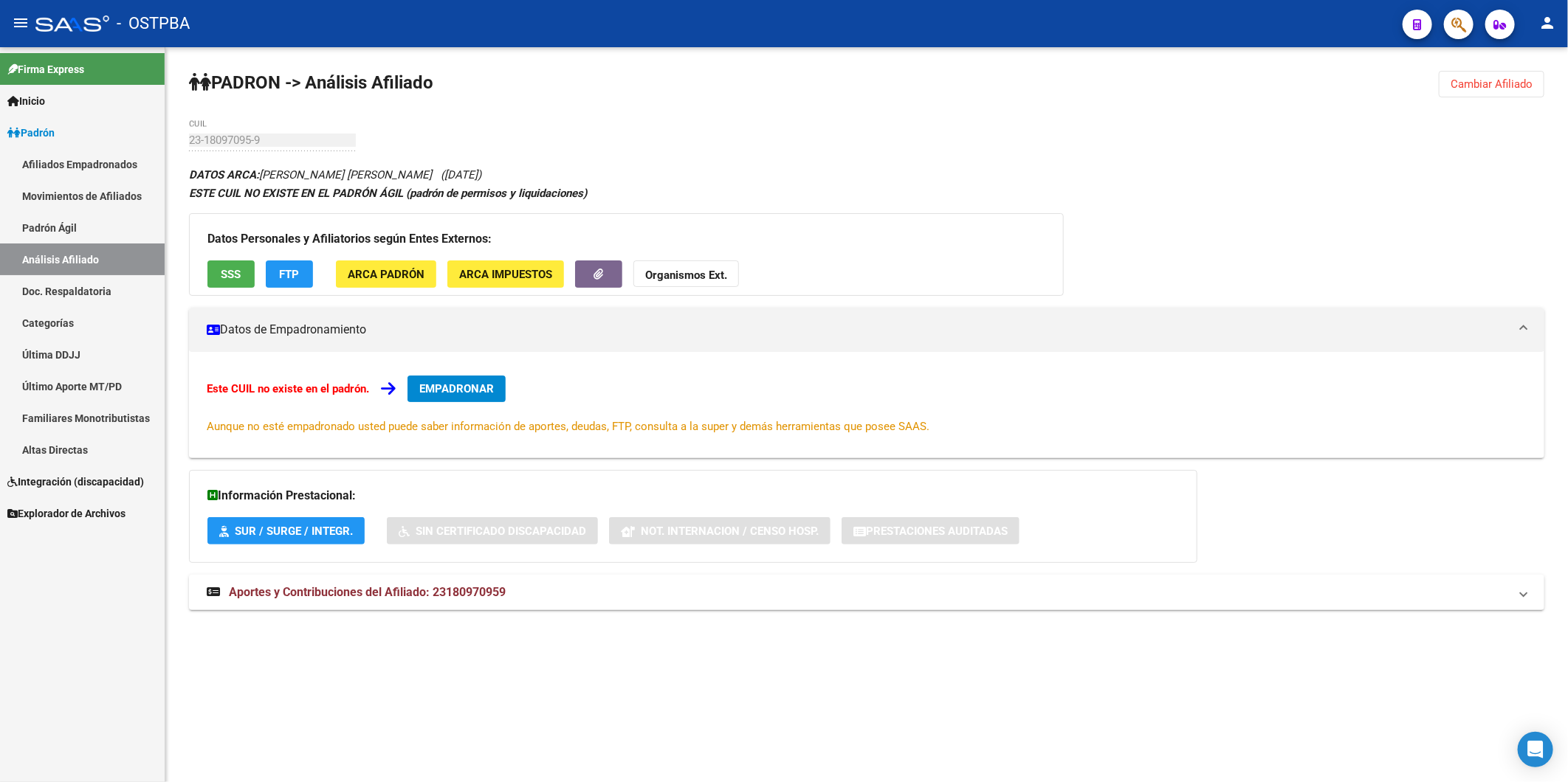
click at [379, 273] on span "ARCA Padrón" at bounding box center [386, 274] width 76 height 13
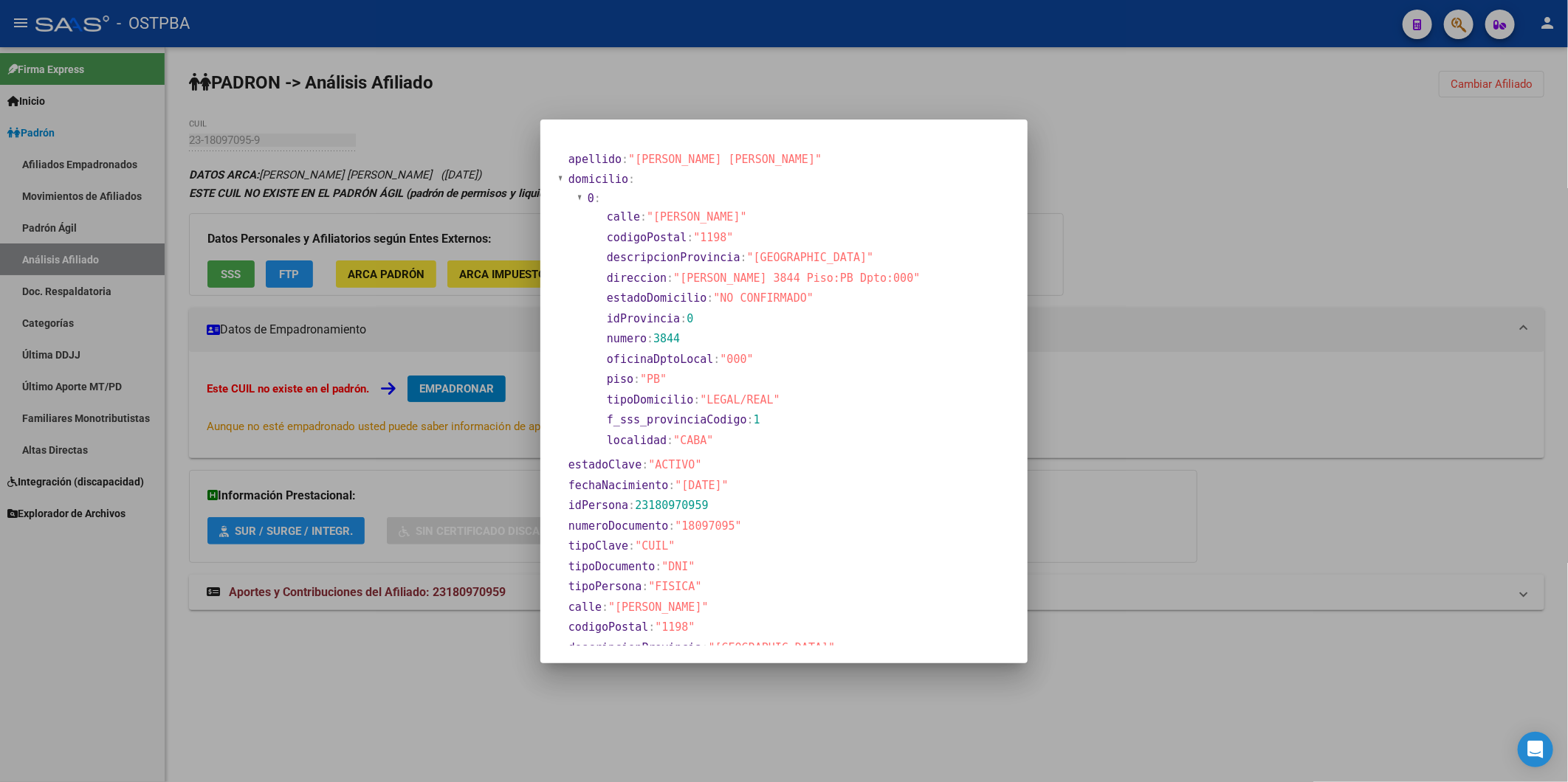
click at [1125, 143] on div at bounding box center [784, 391] width 1568 height 782
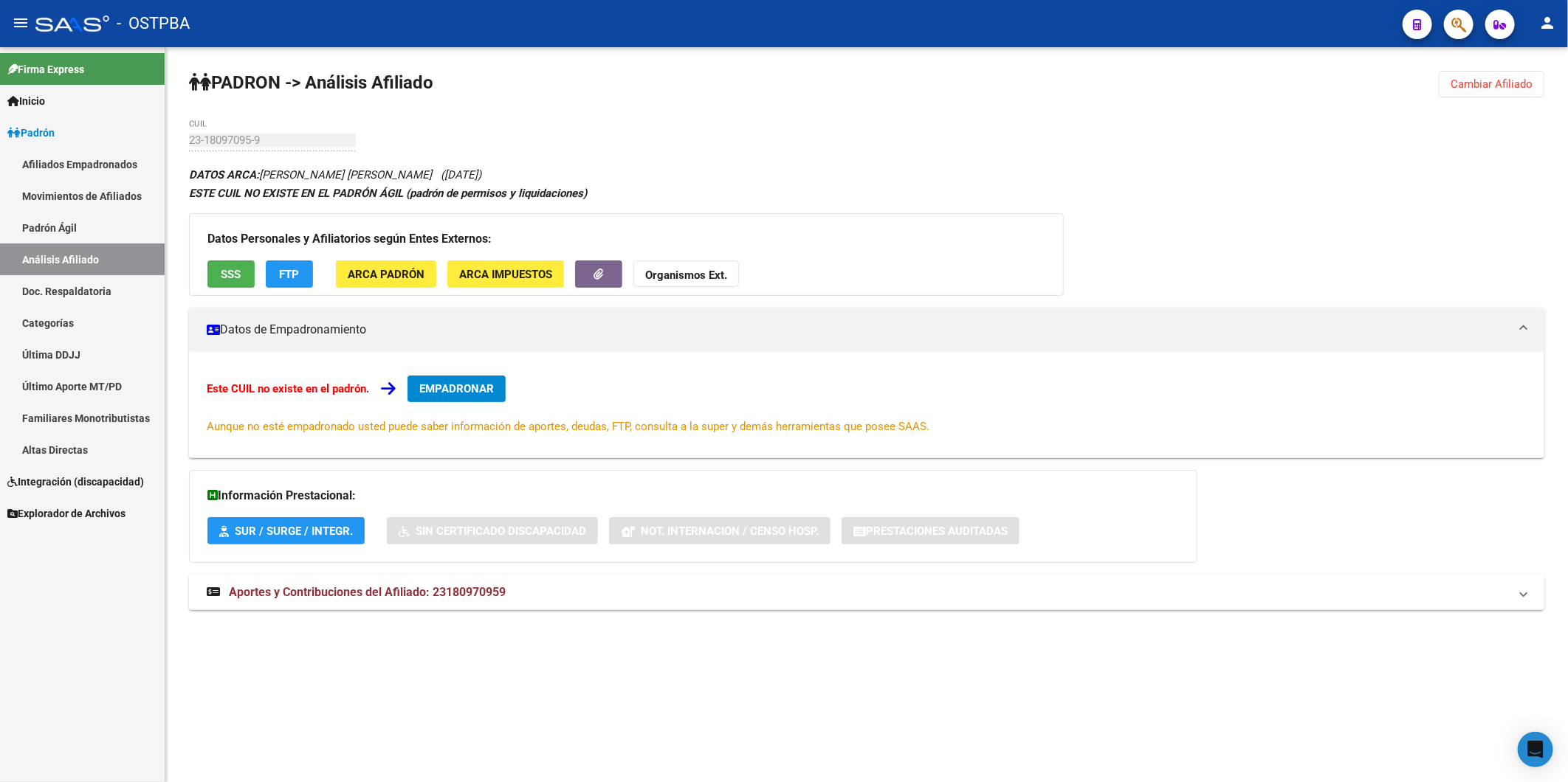
click at [498, 593] on span "Aportes y Contribuciones del Afiliado: 23180970959" at bounding box center [367, 592] width 277 height 14
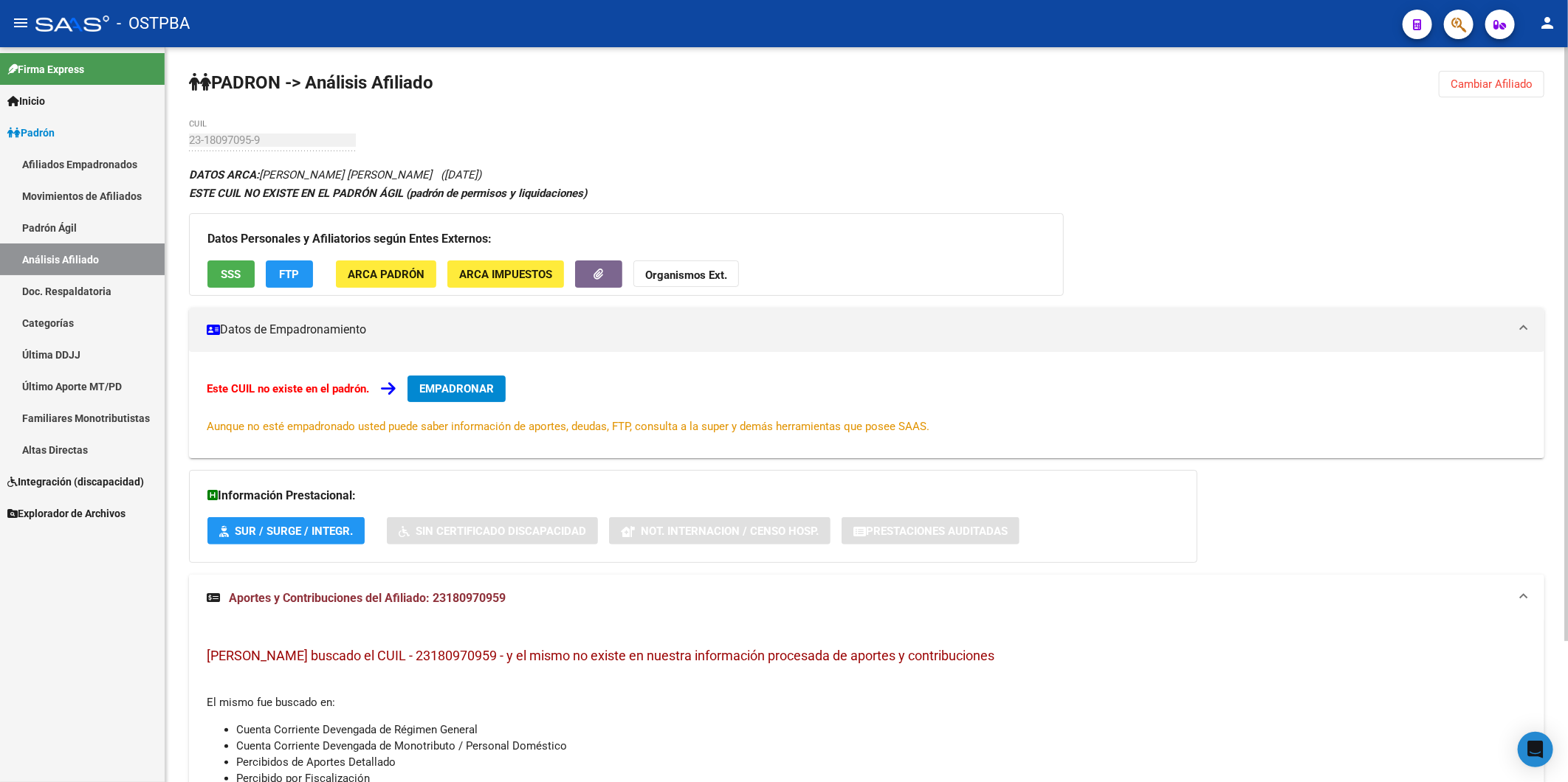
drag, startPoint x: 436, startPoint y: 600, endPoint x: 535, endPoint y: 599, distance: 99.0
click at [535, 599] on mat-panel-title "Aportes y Contribuciones del Afiliado: 23180970959" at bounding box center [858, 598] width 1303 height 17
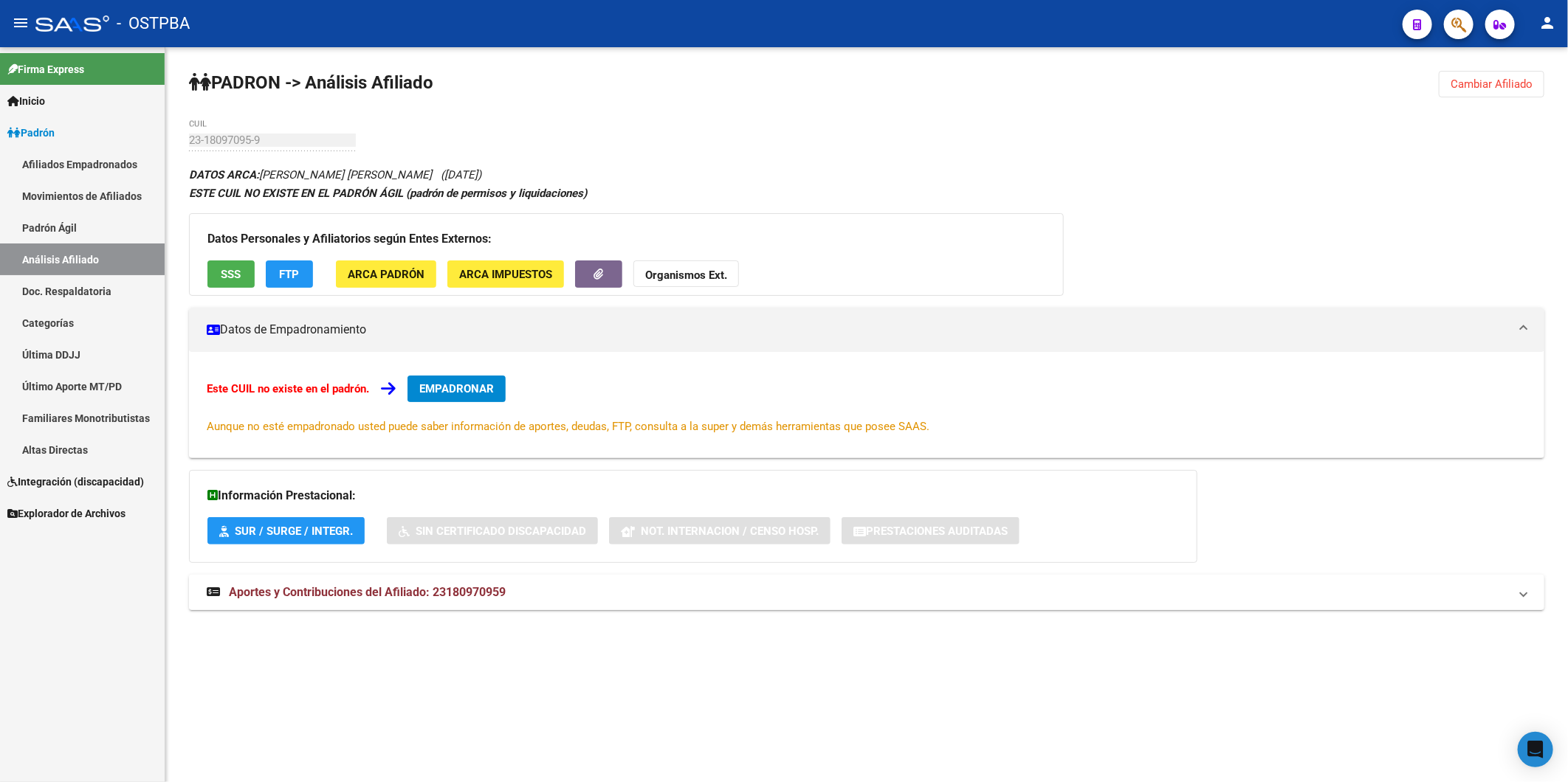
copy span "23180970959"
click at [720, 276] on strong "Organismos Ext." at bounding box center [686, 275] width 82 height 13
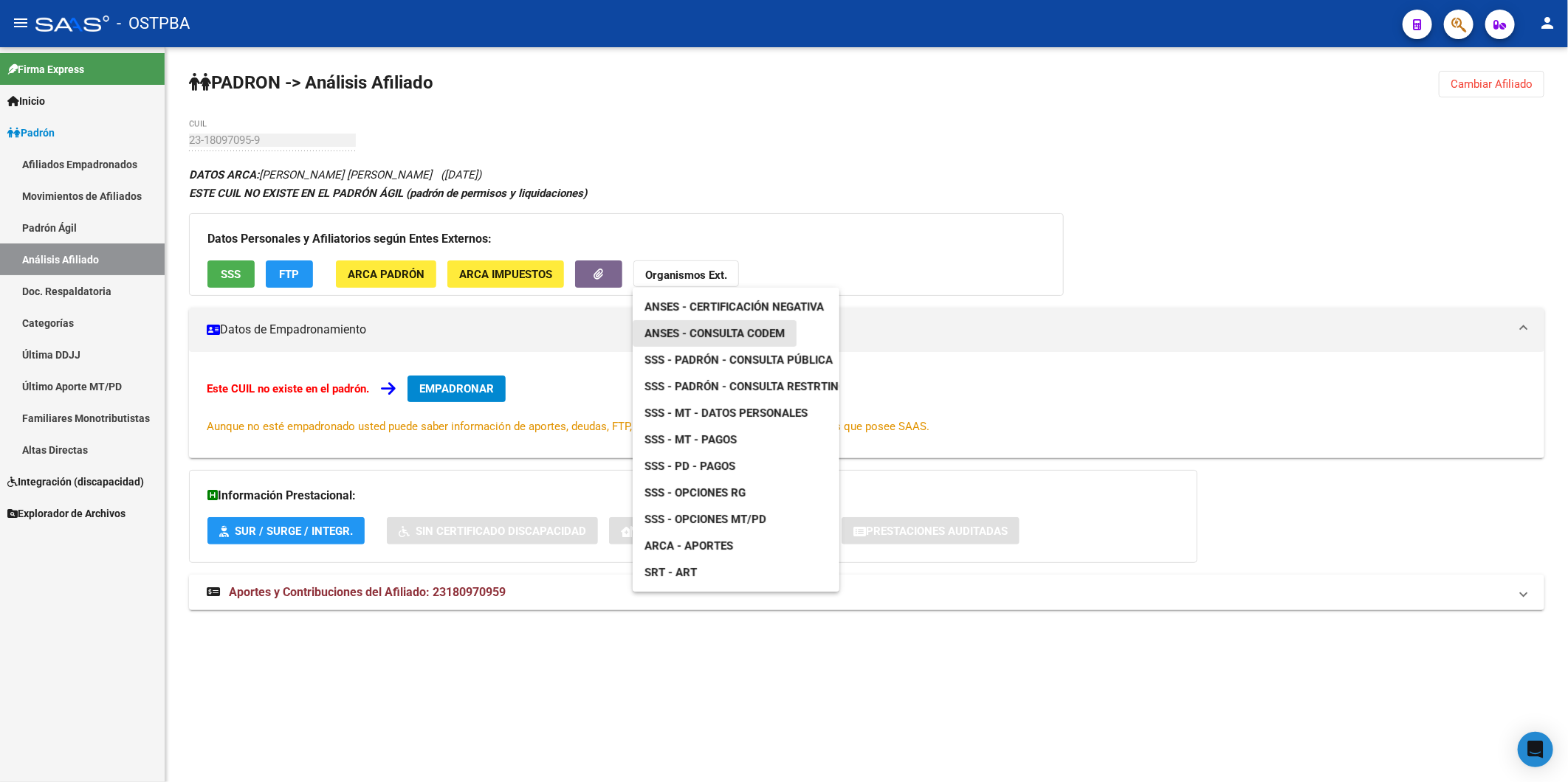
click at [732, 325] on link "ANSES - Consulta CODEM" at bounding box center [714, 333] width 164 height 27
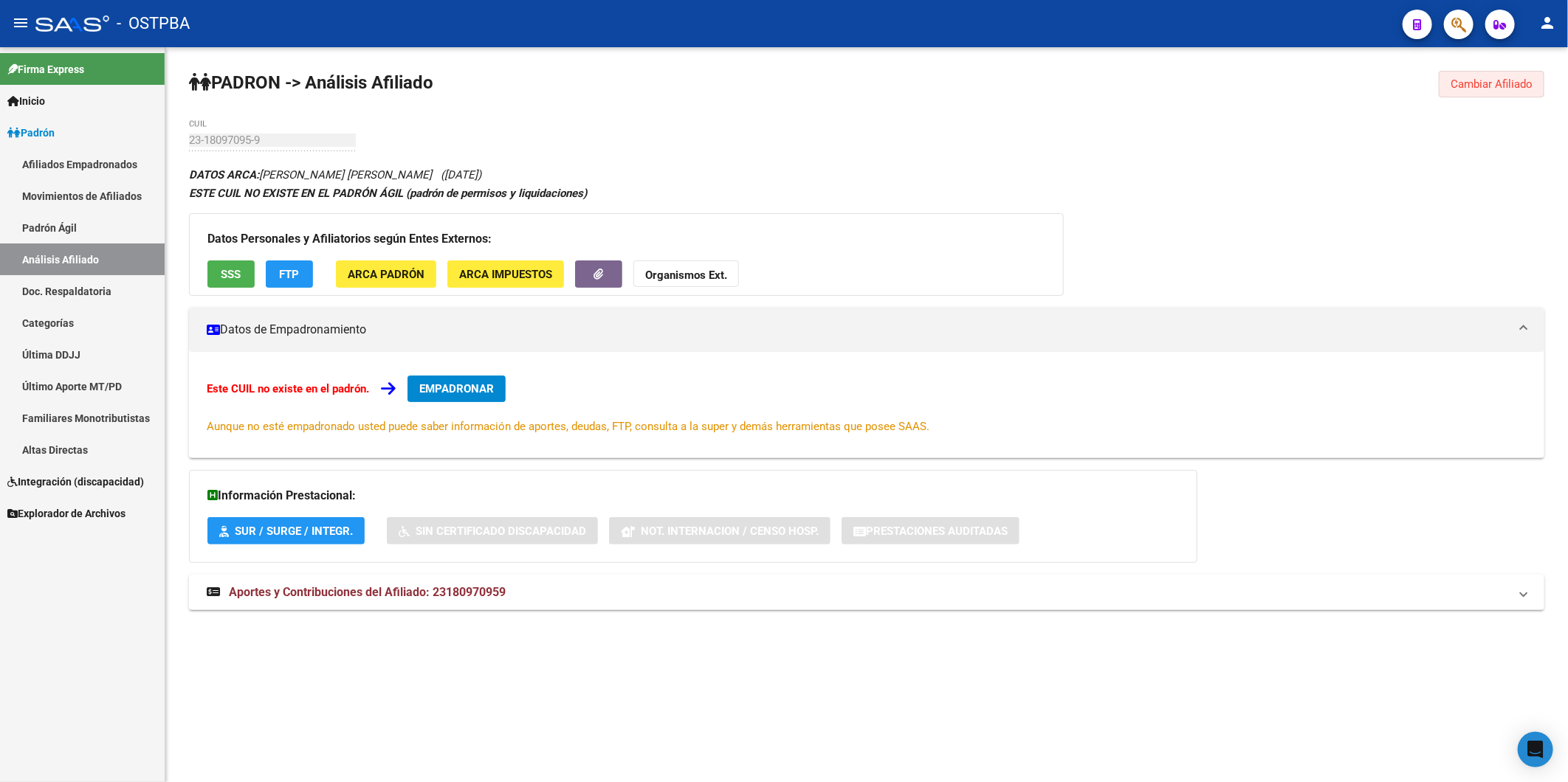
click at [1497, 79] on span "Cambiar Afiliado" at bounding box center [1492, 84] width 82 height 13
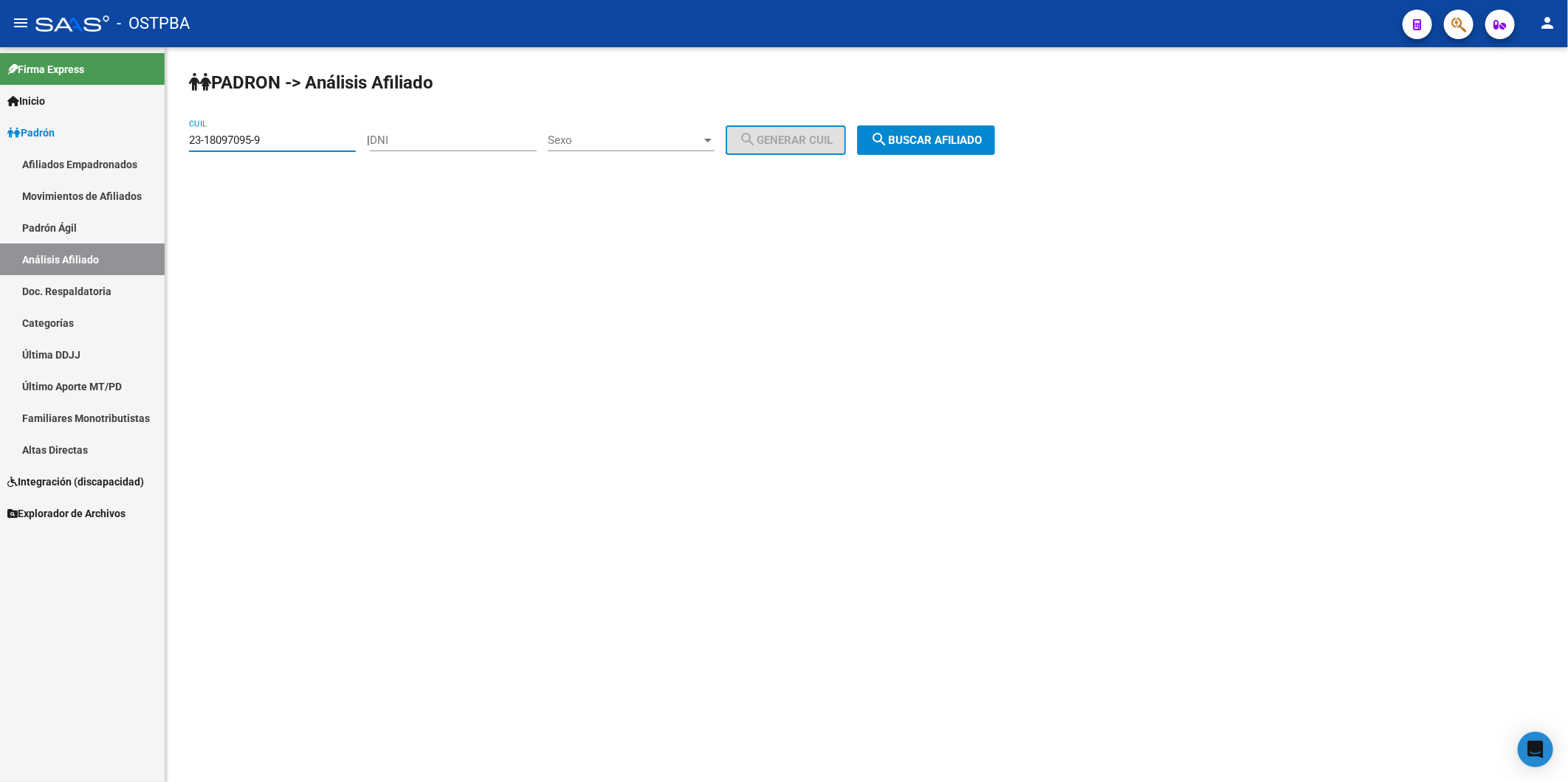
drag, startPoint x: 298, startPoint y: 145, endPoint x: 161, endPoint y: 145, distance: 137.0
click at [161, 145] on mat-sidenav-container "Firma Express Inicio Calendario SSS Instructivos Contacto OS Padrón Afiliados E…" at bounding box center [784, 415] width 1568 height 735
click at [429, 136] on input "DNI" at bounding box center [453, 140] width 167 height 13
type input "36877297"
click at [715, 142] on div at bounding box center [708, 140] width 13 height 12
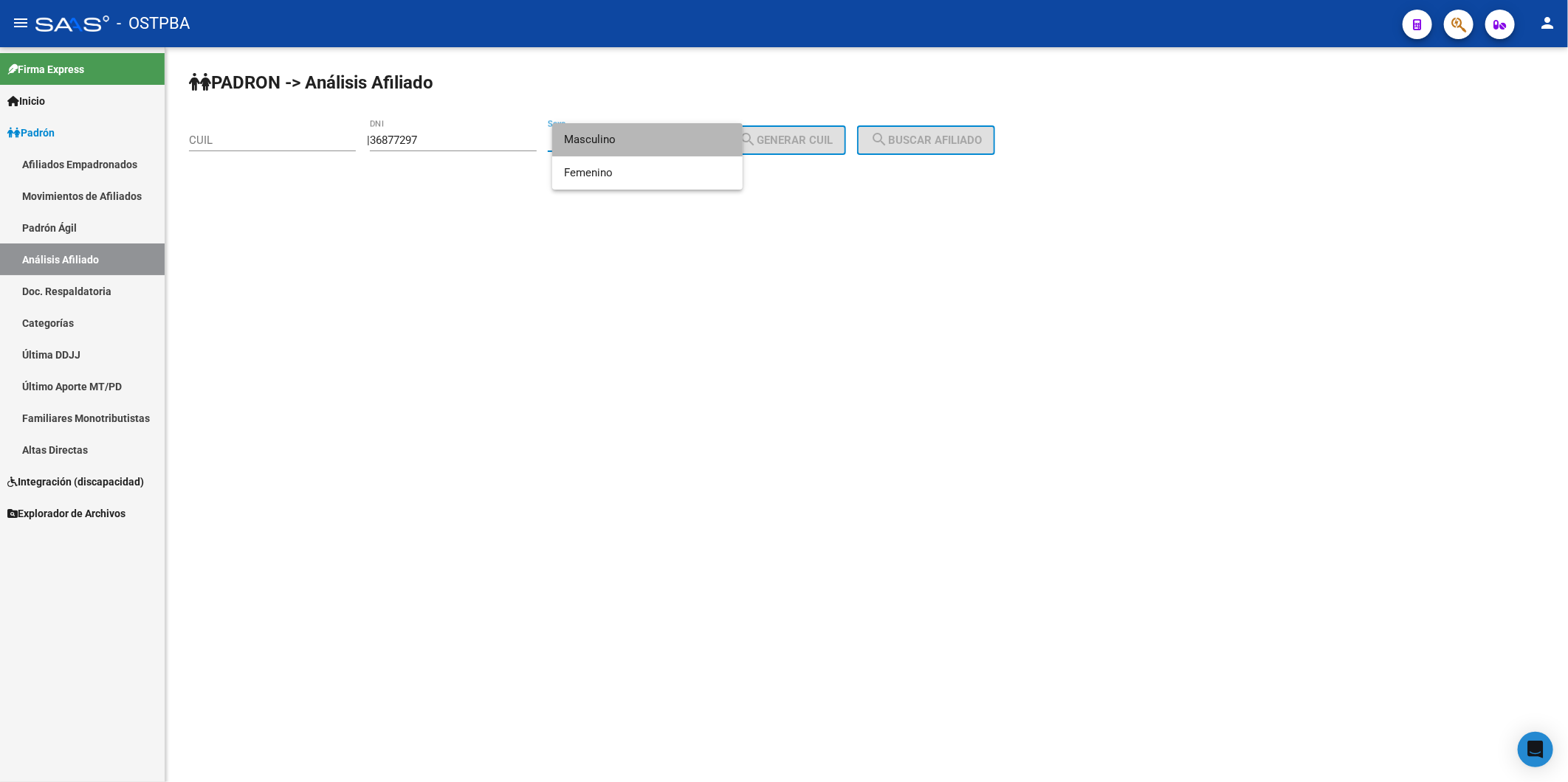
drag, startPoint x: 664, startPoint y: 138, endPoint x: 782, endPoint y: 141, distance: 118.0
click at [668, 138] on span "Masculino" at bounding box center [648, 140] width 167 height 33
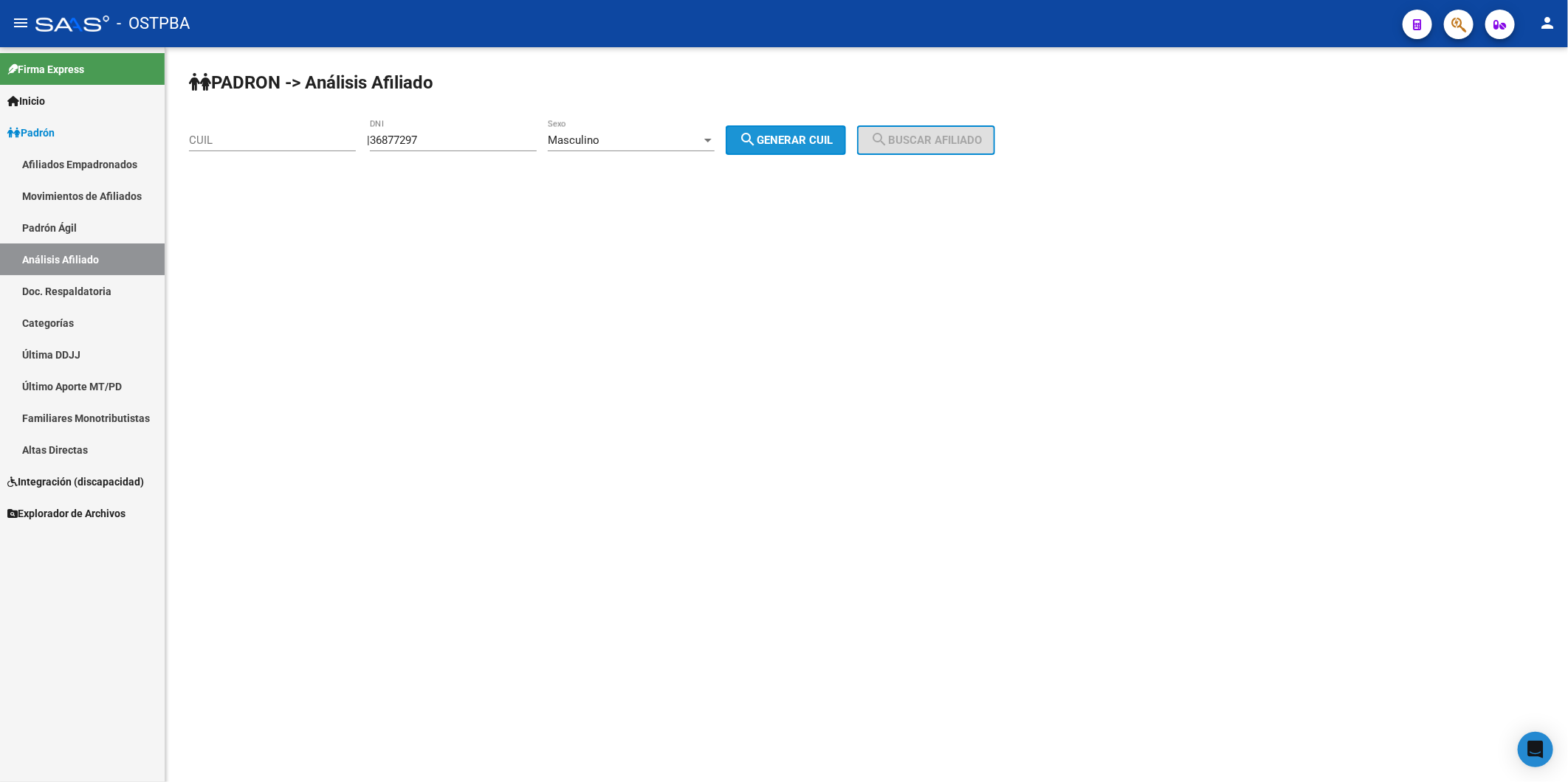
click at [884, 142] on app-analisis-afiliado "PADRON -> Análisis Afiliado CUIL | 36877297 DNI Masculino Sexo search Generar C…" at bounding box center [597, 140] width 817 height 13
click at [831, 140] on span "search Generar CUIL" at bounding box center [786, 140] width 94 height 13
type input "20-36877297-7"
click at [982, 137] on span "search Buscar afiliado" at bounding box center [926, 140] width 111 height 13
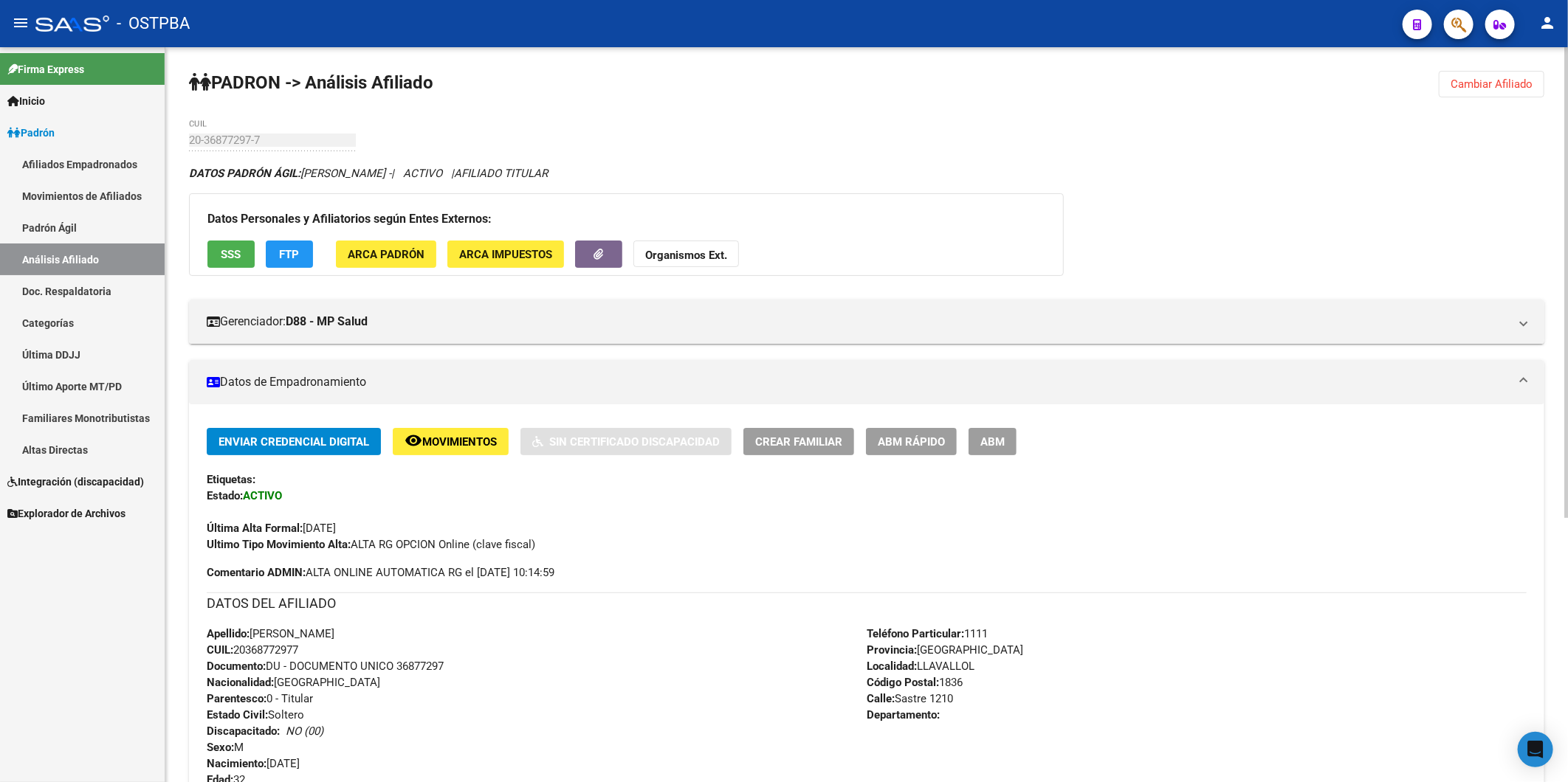
scroll to position [413, 0]
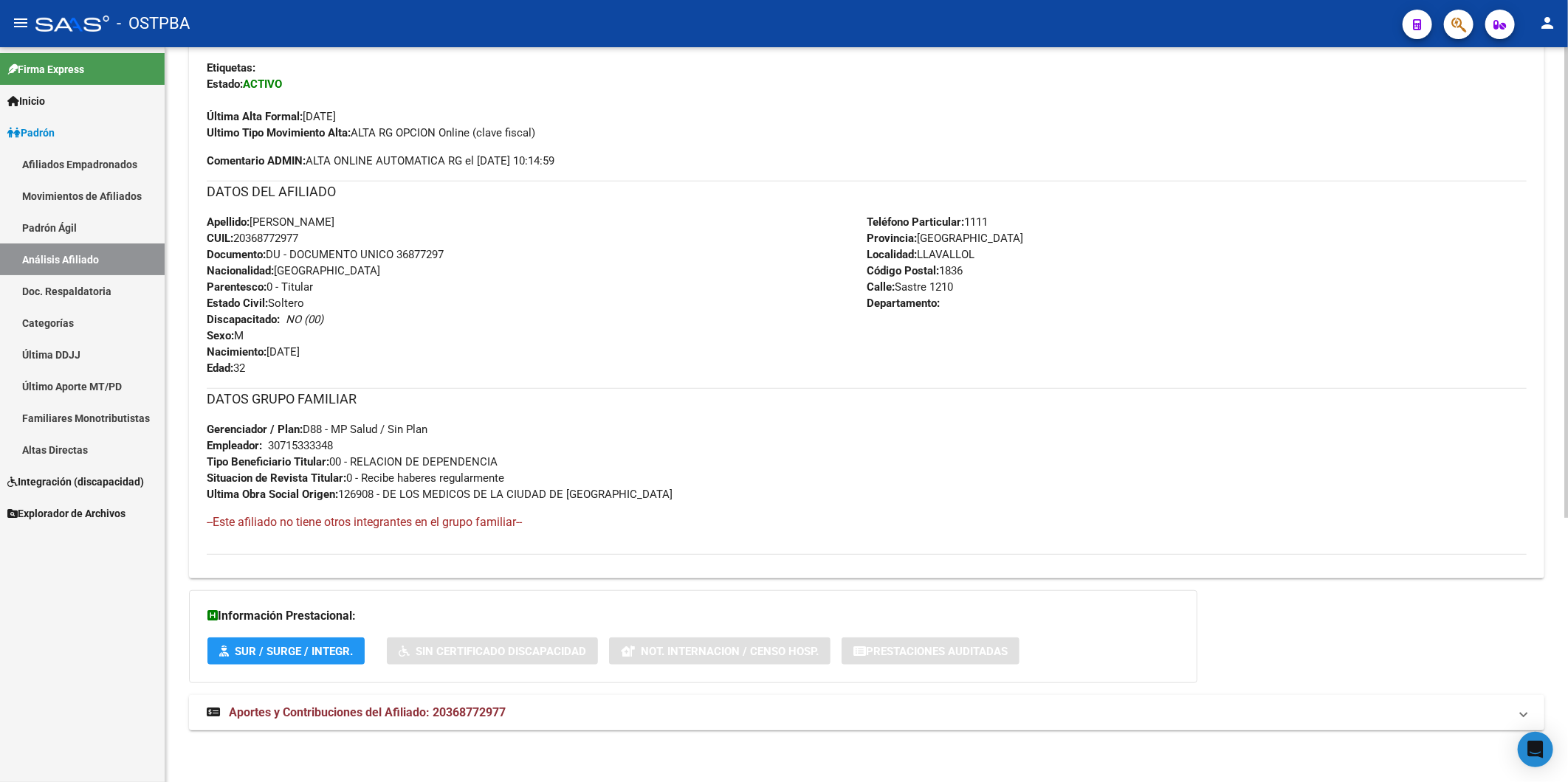
click at [472, 707] on span "Aportes y Contribuciones del Afiliado: 20368772977" at bounding box center [367, 712] width 277 height 14
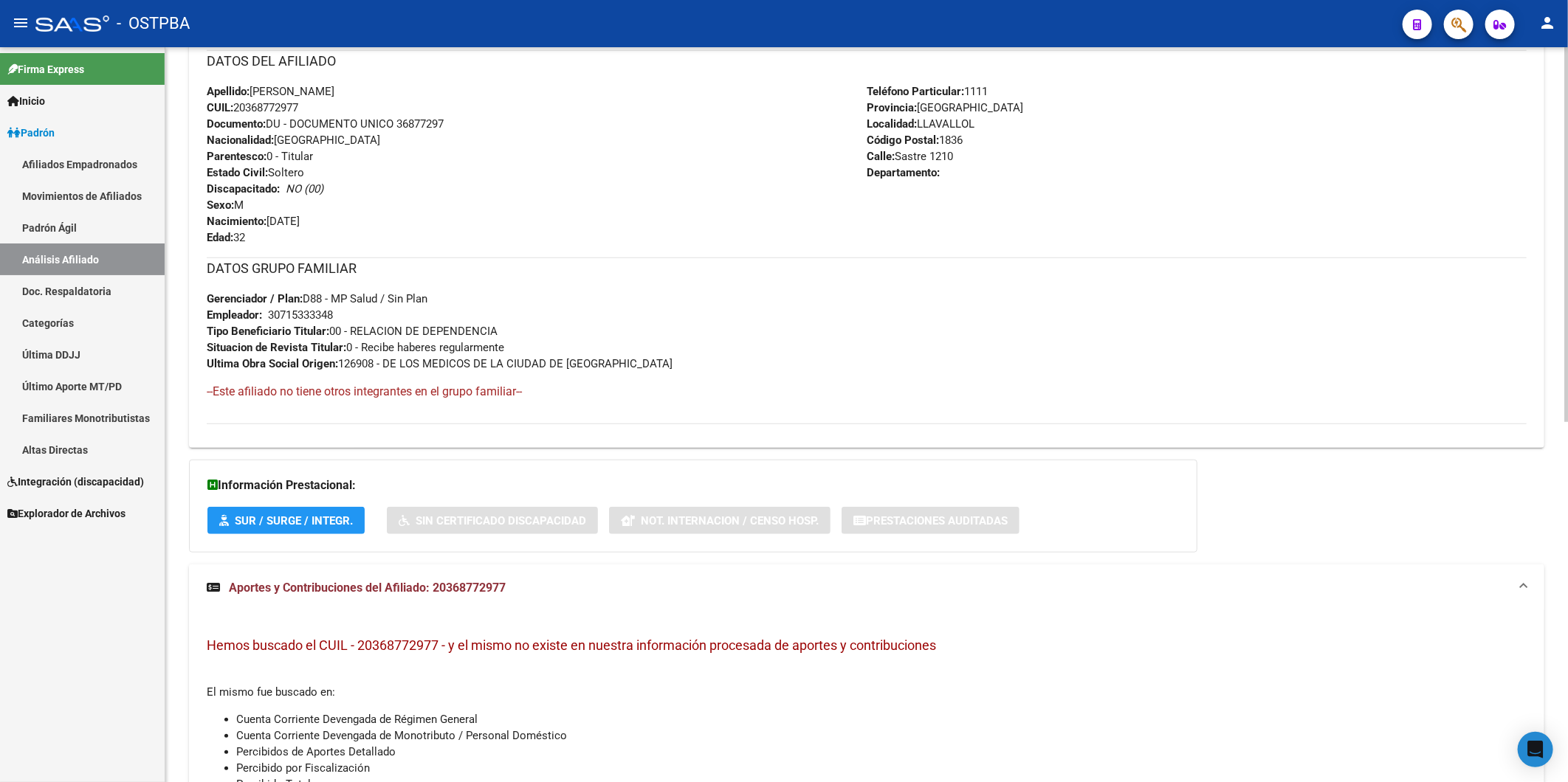
scroll to position [297, 0]
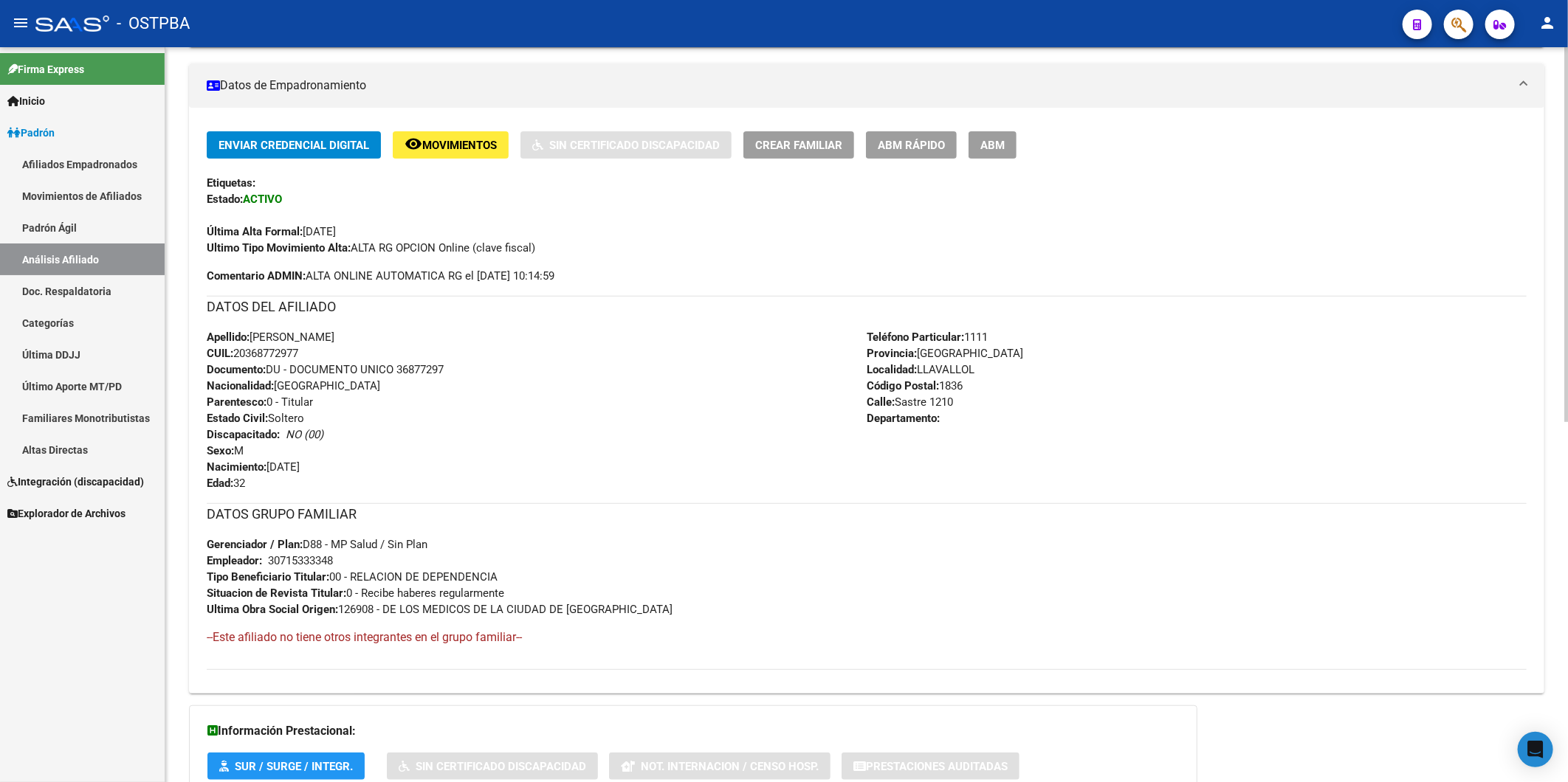
click at [600, 445] on div "Apellido: EZEQUIEL ALEJANDRO LEDESMA CUIL: 20368772977 Documento: DU - DOCUMENT…" at bounding box center [537, 410] width 660 height 162
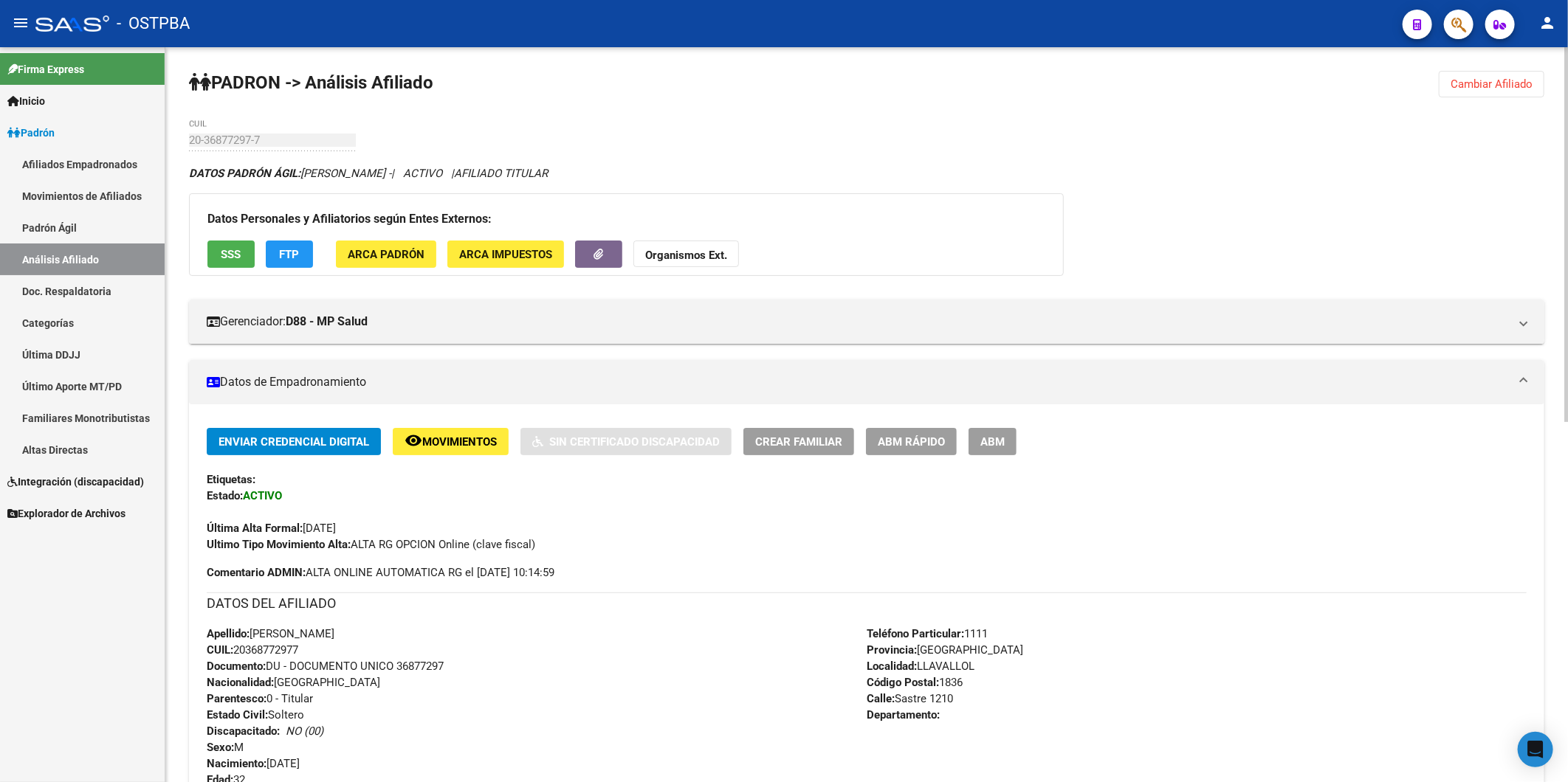
click at [284, 263] on button "FTP" at bounding box center [289, 254] width 47 height 27
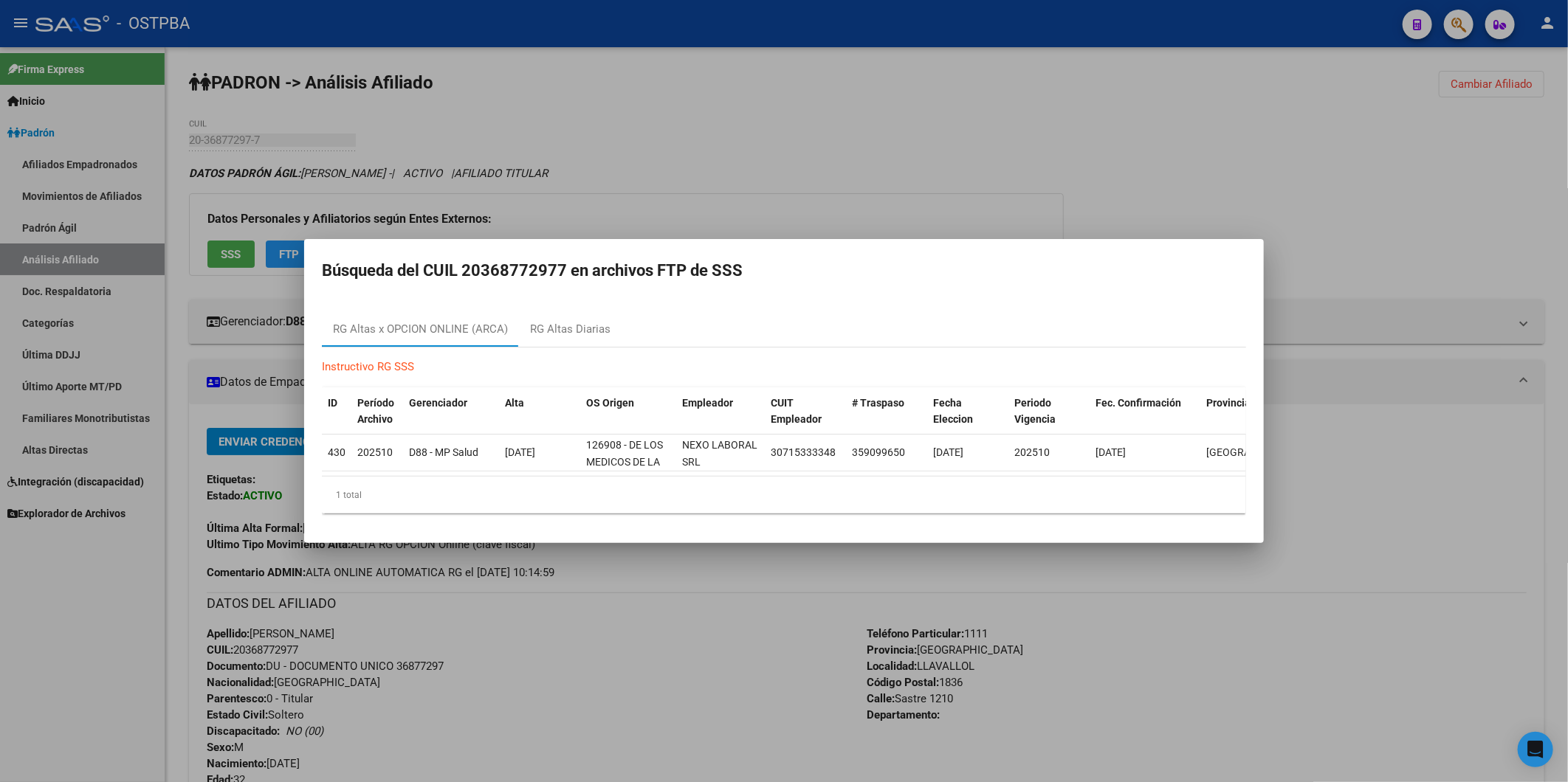
click at [921, 170] on div at bounding box center [784, 391] width 1568 height 782
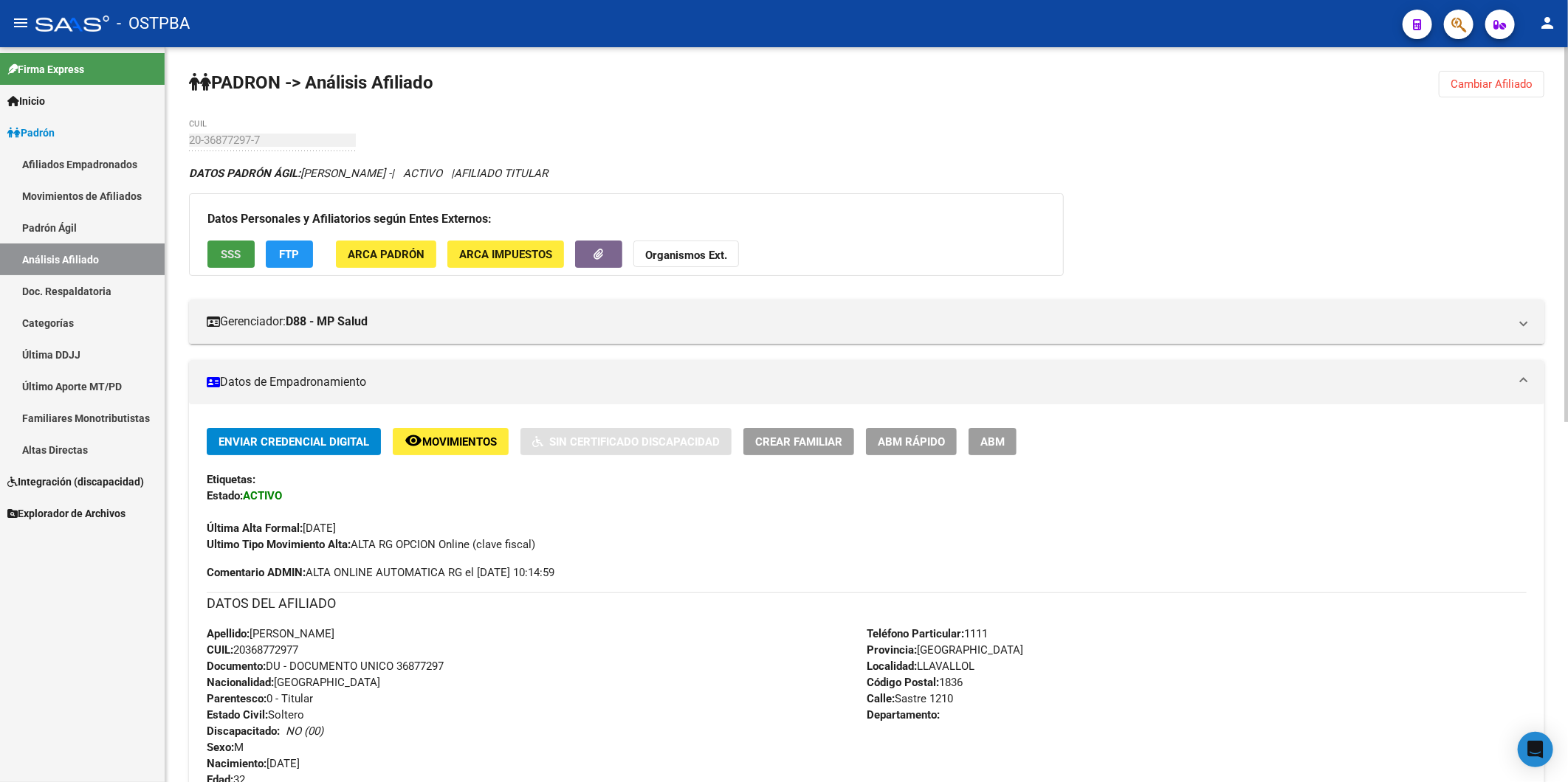
click at [234, 253] on span "SSS" at bounding box center [231, 254] width 20 height 13
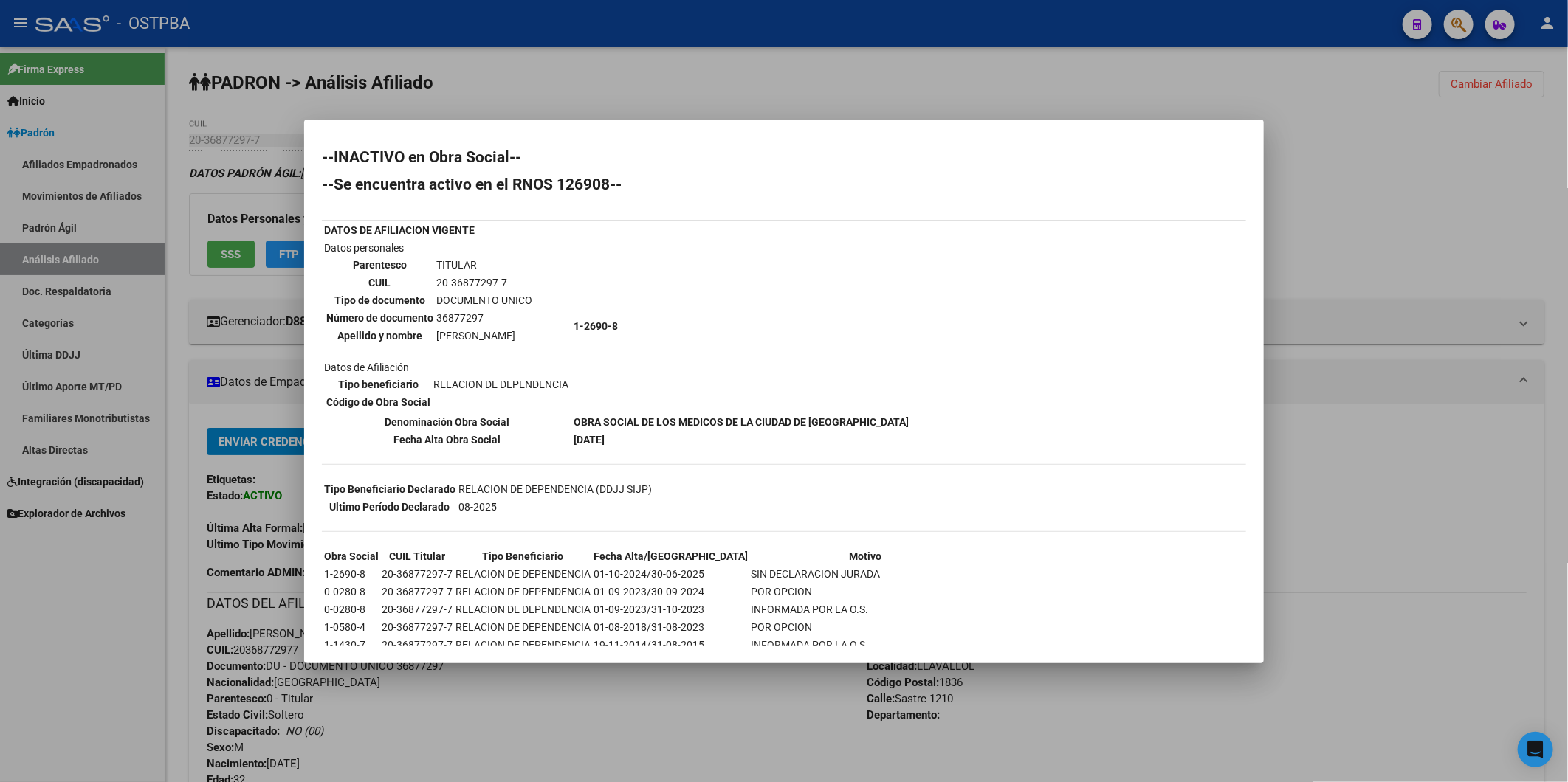
click at [1399, 241] on div at bounding box center [784, 391] width 1568 height 782
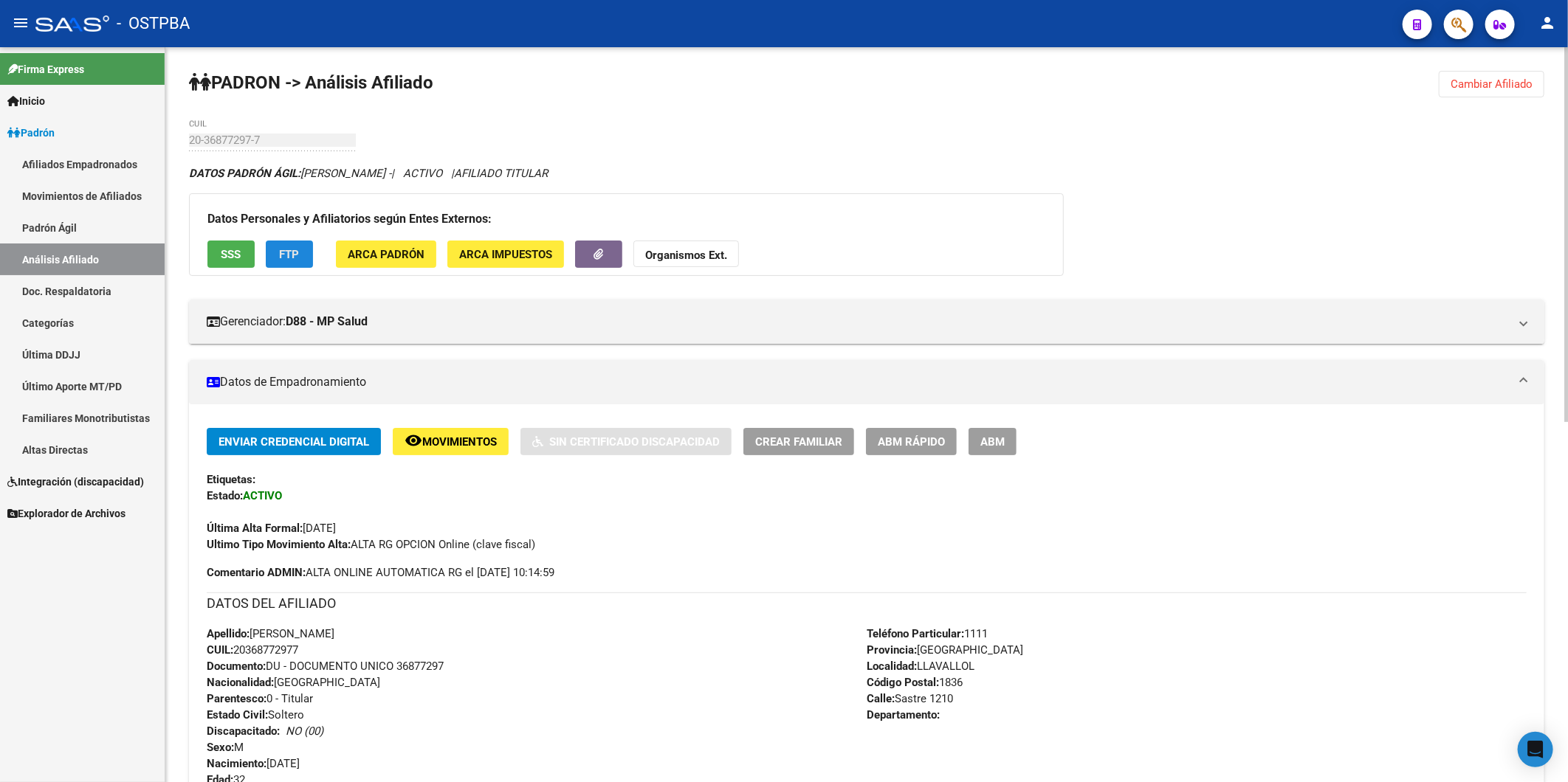
click at [286, 251] on span "FTP" at bounding box center [290, 254] width 20 height 13
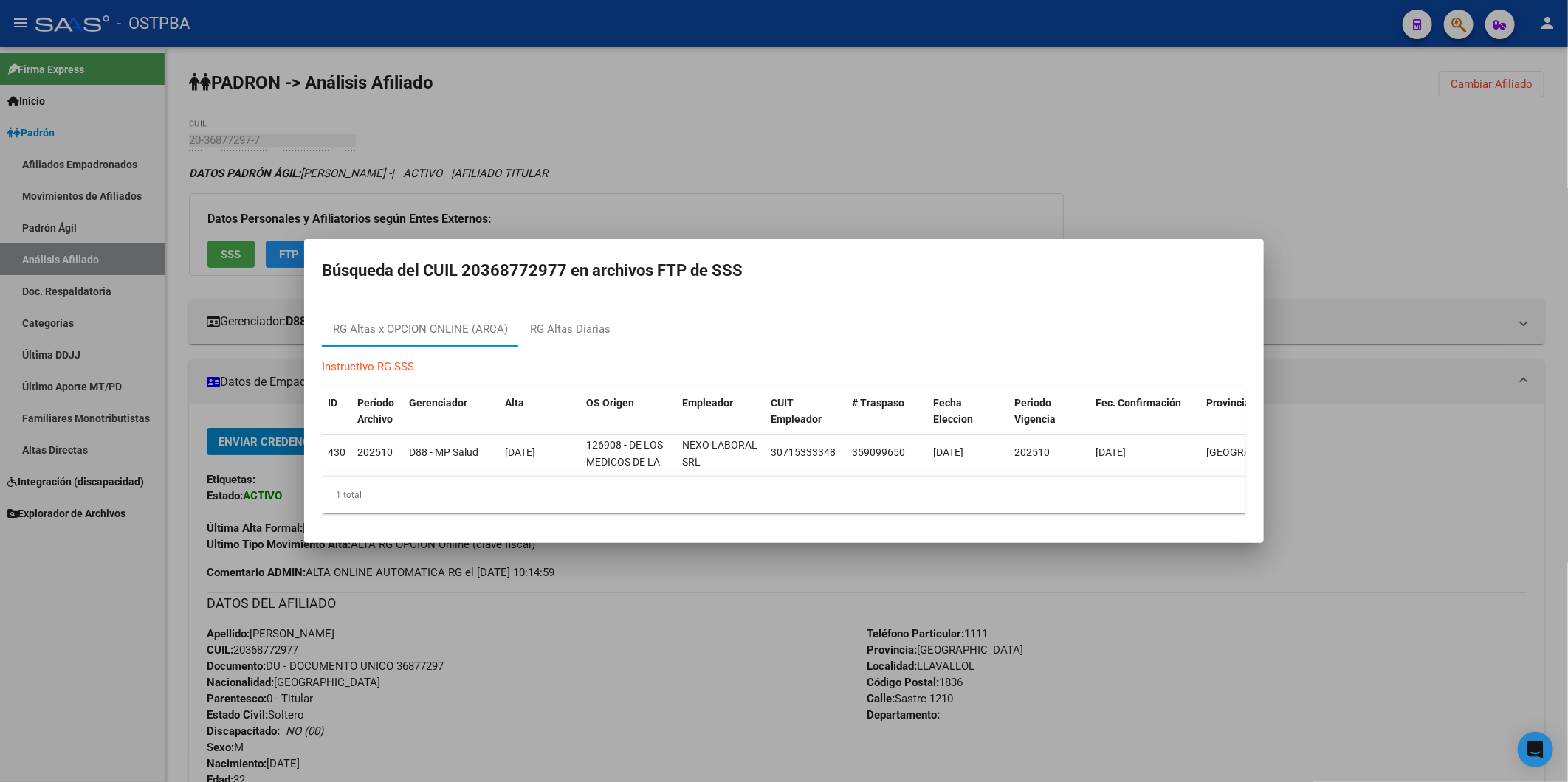
click at [1233, 158] on div at bounding box center [784, 391] width 1568 height 782
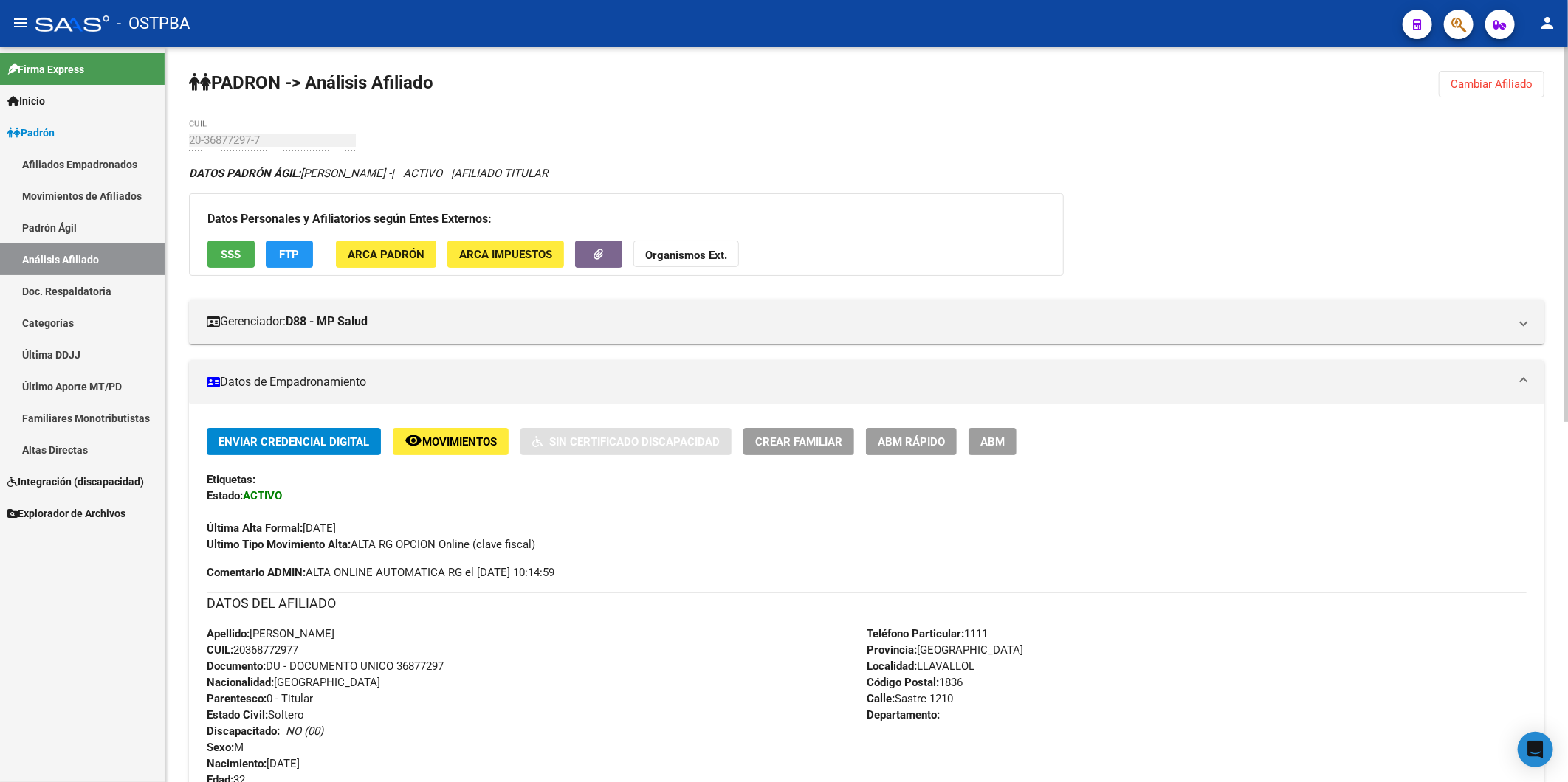
click at [214, 257] on button "SSS" at bounding box center [231, 254] width 47 height 27
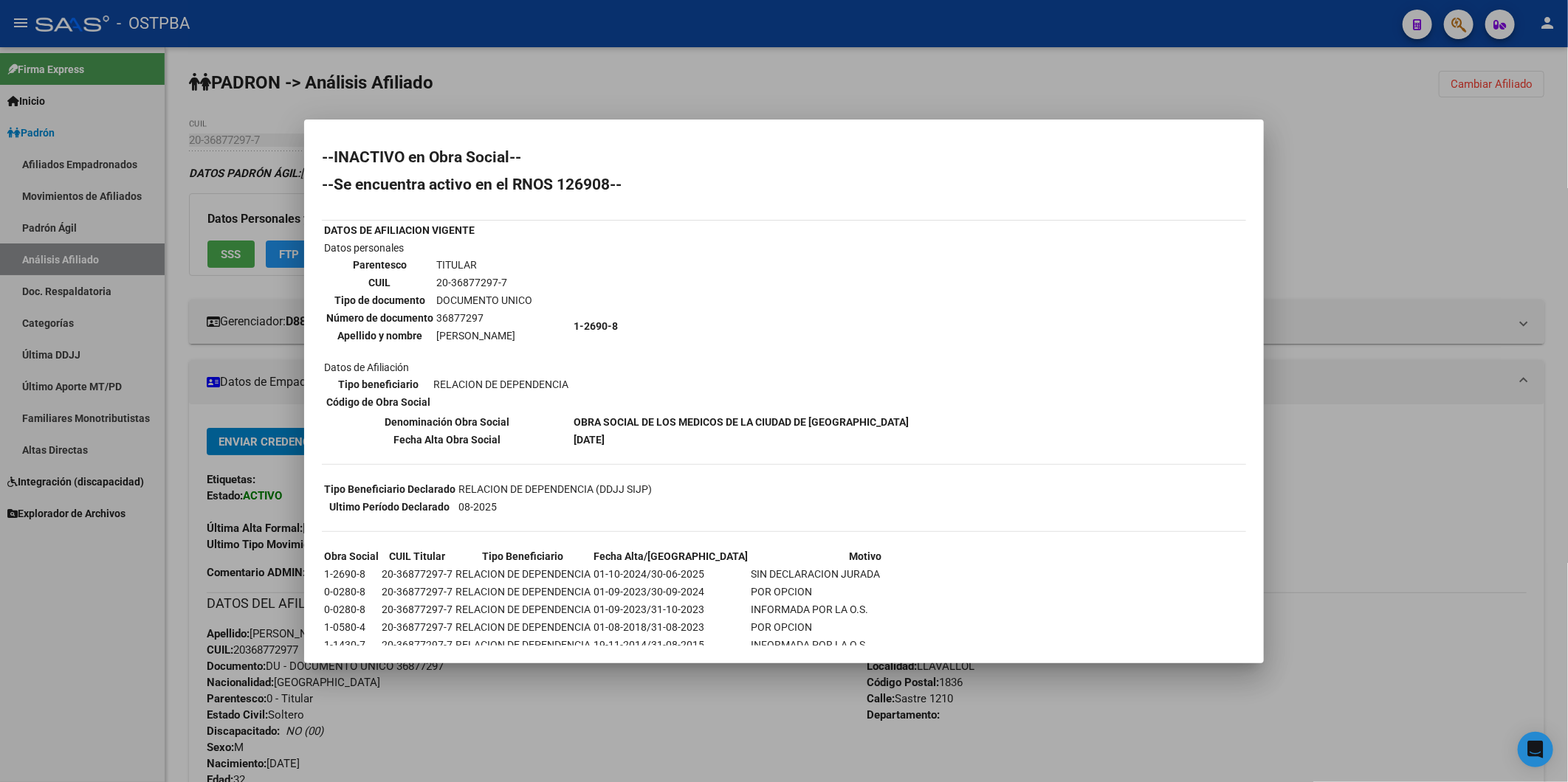
click at [1360, 219] on div at bounding box center [784, 391] width 1568 height 782
